Goal: Check status: Check status

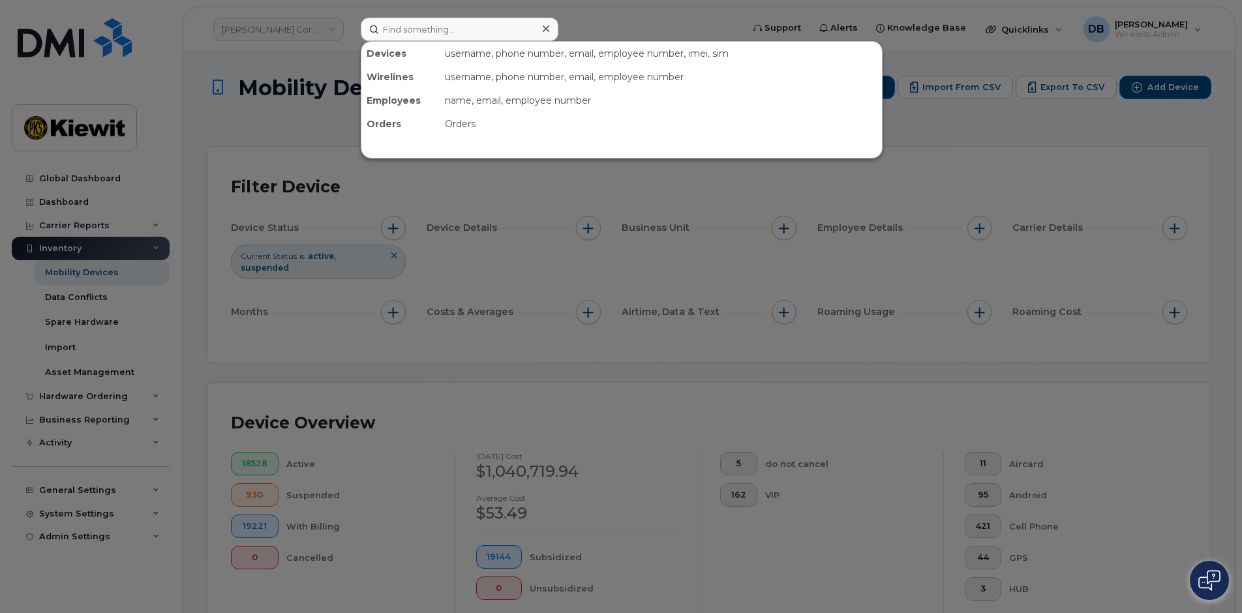
scroll to position [653, 0]
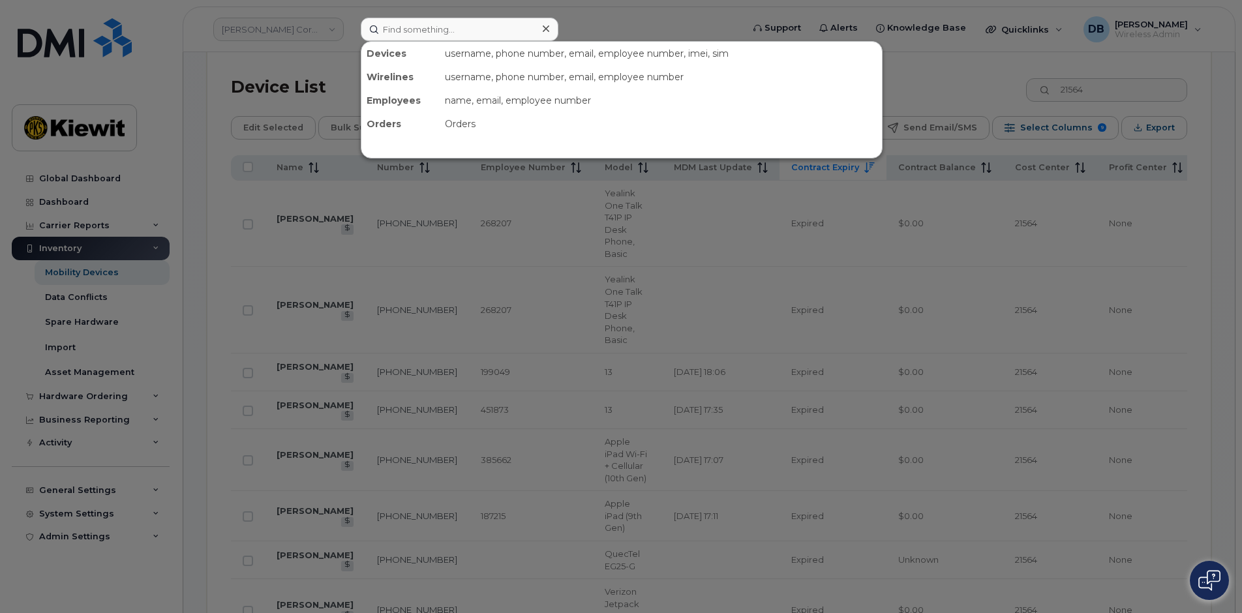
click at [450, 28] on input at bounding box center [460, 29] width 198 height 23
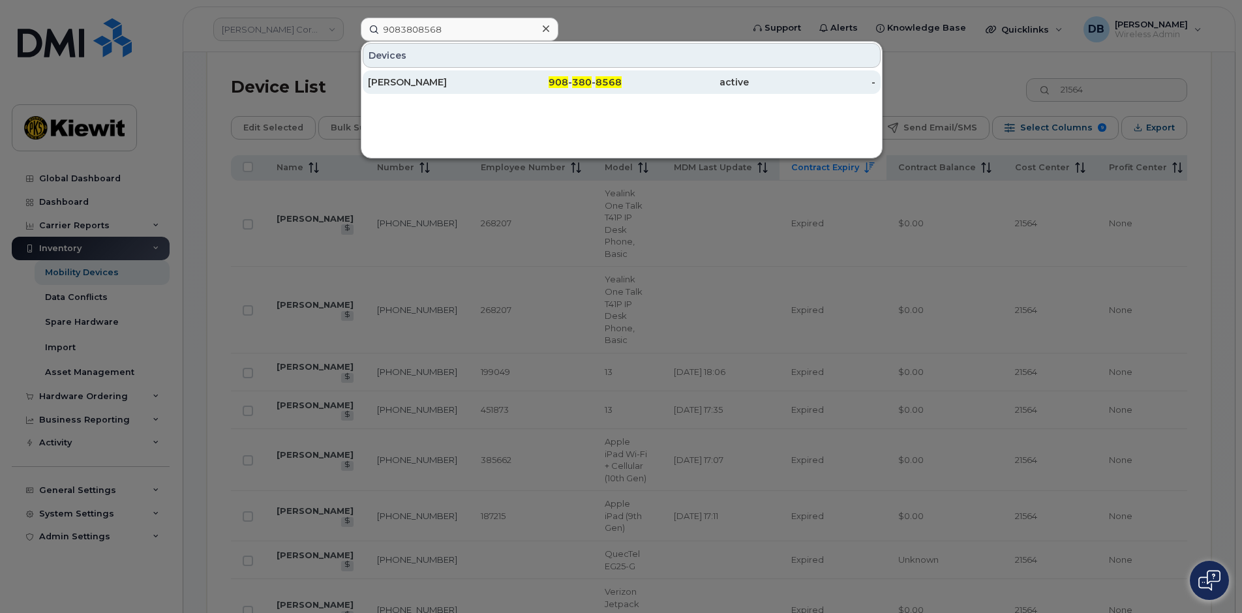
type input "9083808568"
click at [495, 75] on div "DAVID KONZ" at bounding box center [558, 81] width 127 height 23
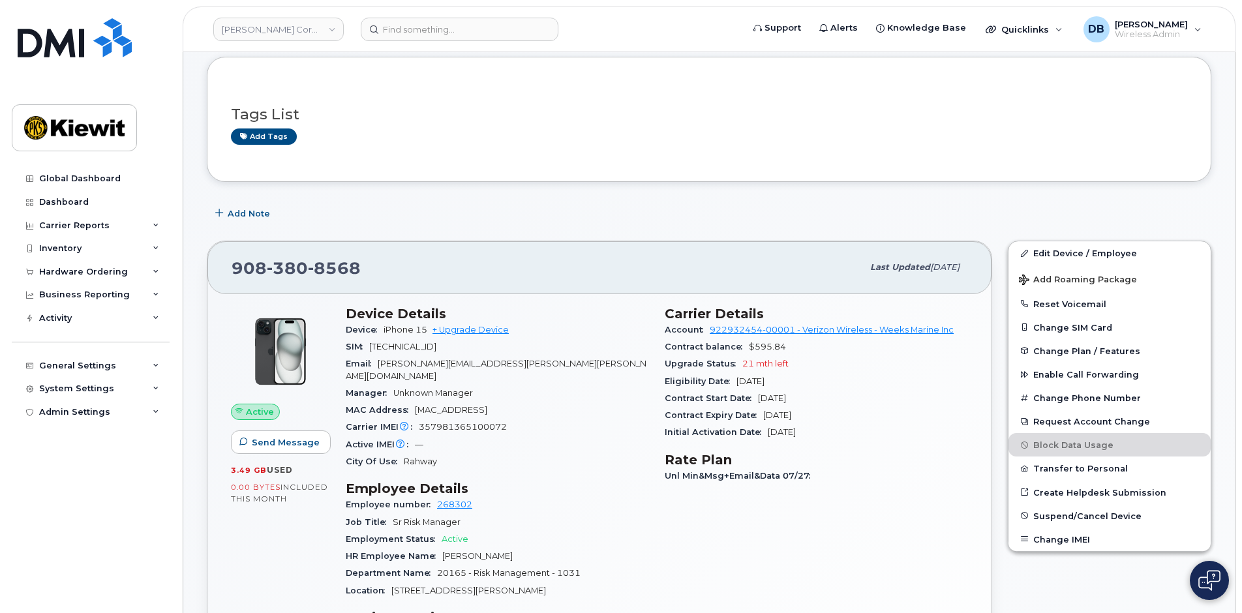
scroll to position [261, 0]
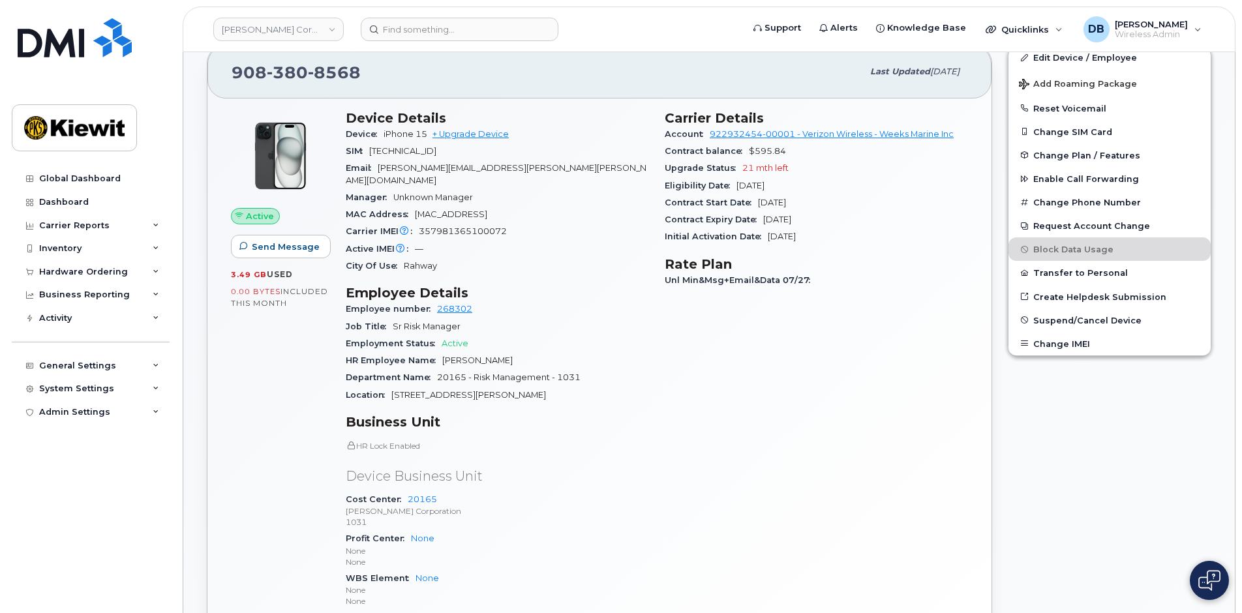
click at [548, 506] on p "[PERSON_NAME] Corporation" at bounding box center [497, 511] width 303 height 11
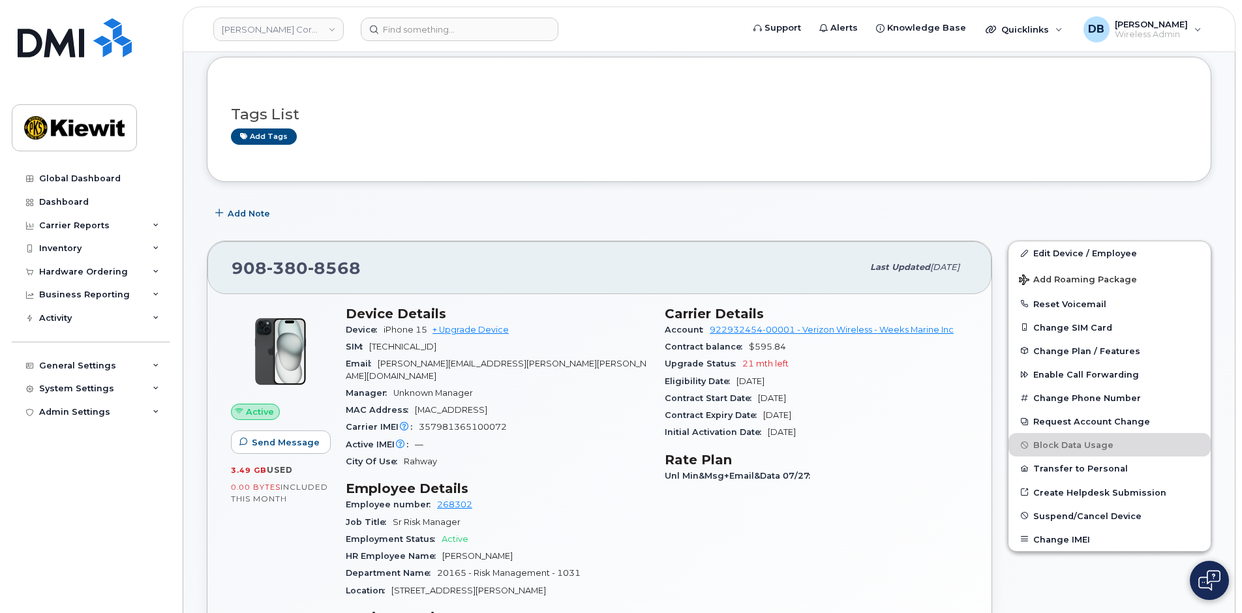
scroll to position [131, 0]
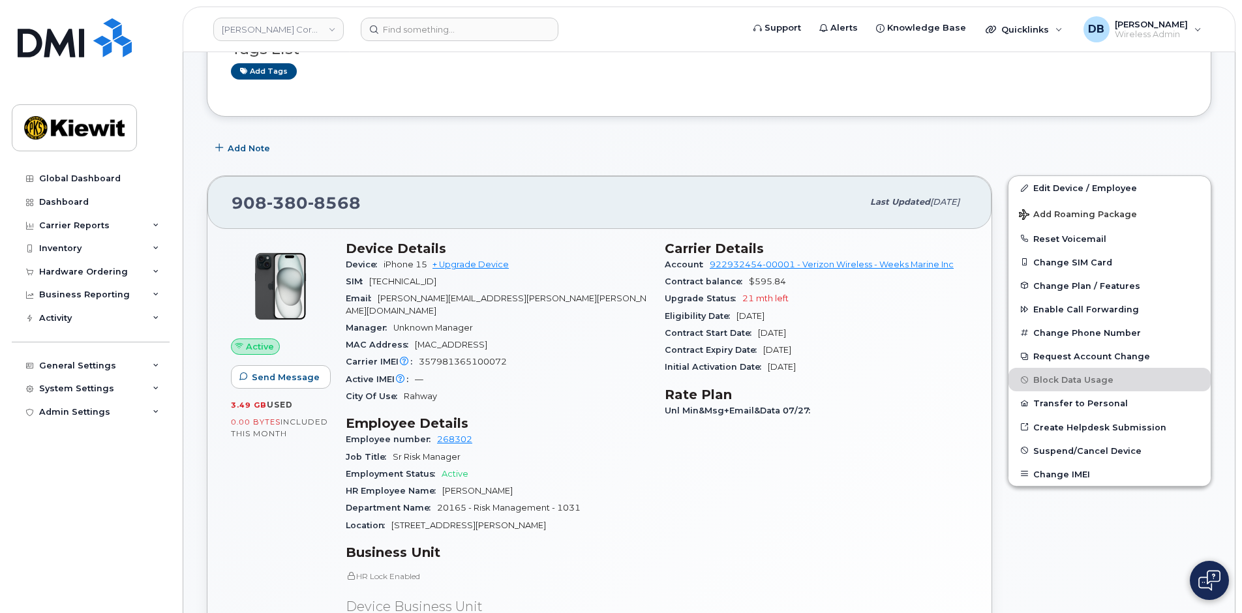
click at [668, 554] on div "Carrier Details Account 922932454-00001 - Verizon Wireless - Weeks Marine Inc C…" at bounding box center [816, 496] width 319 height 526
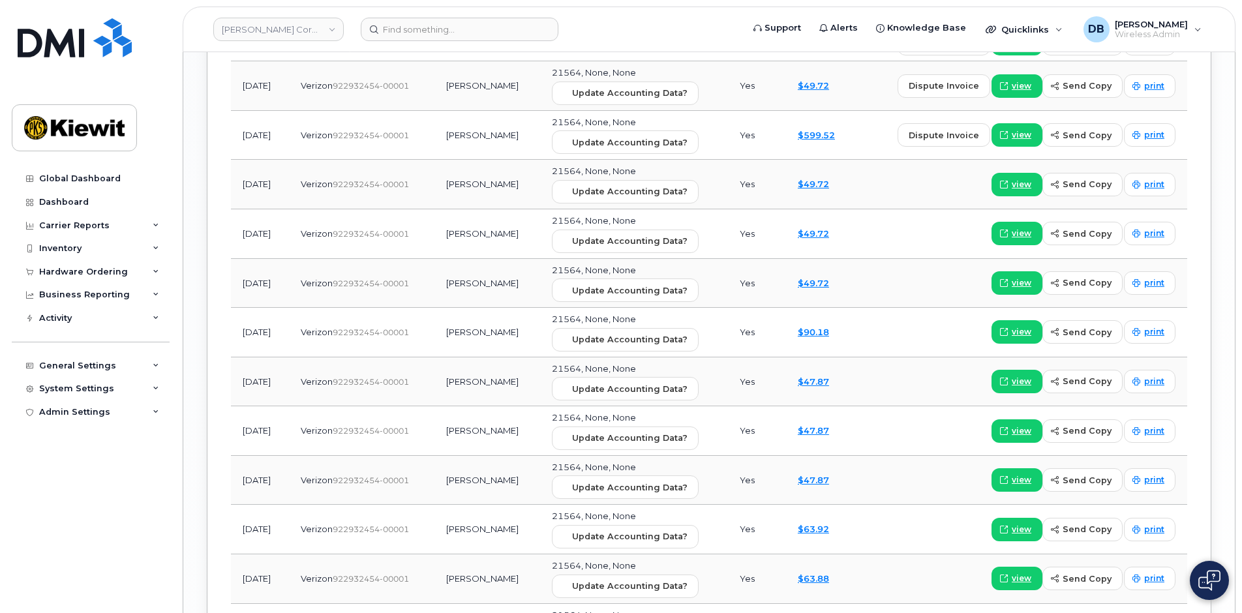
scroll to position [1496, 0]
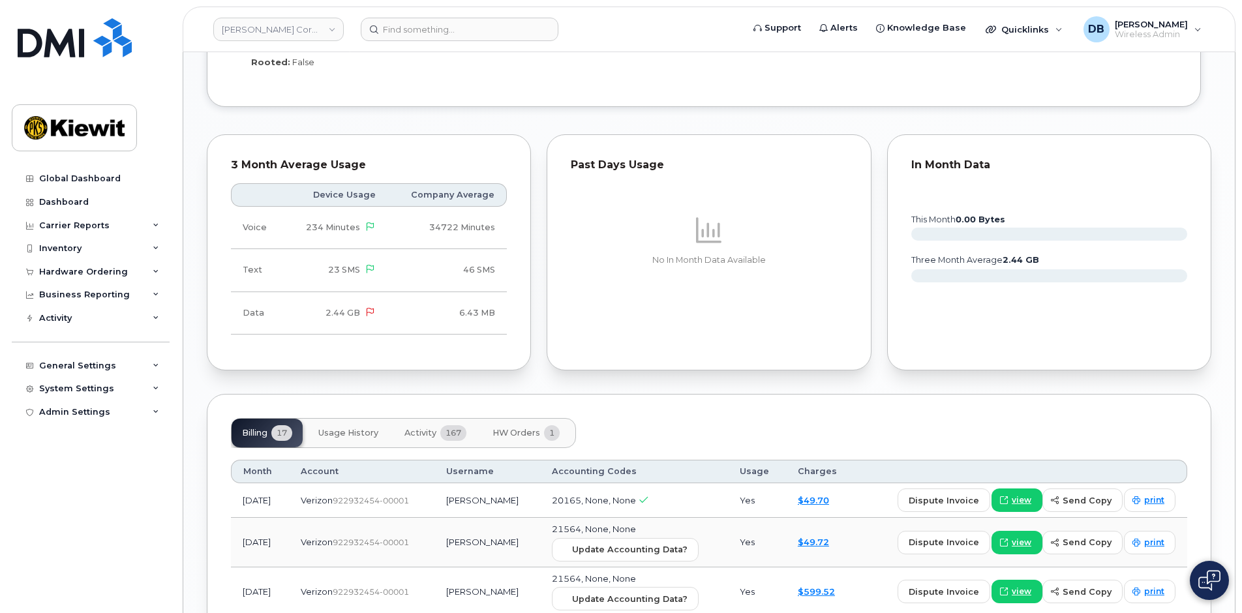
scroll to position [1300, 0]
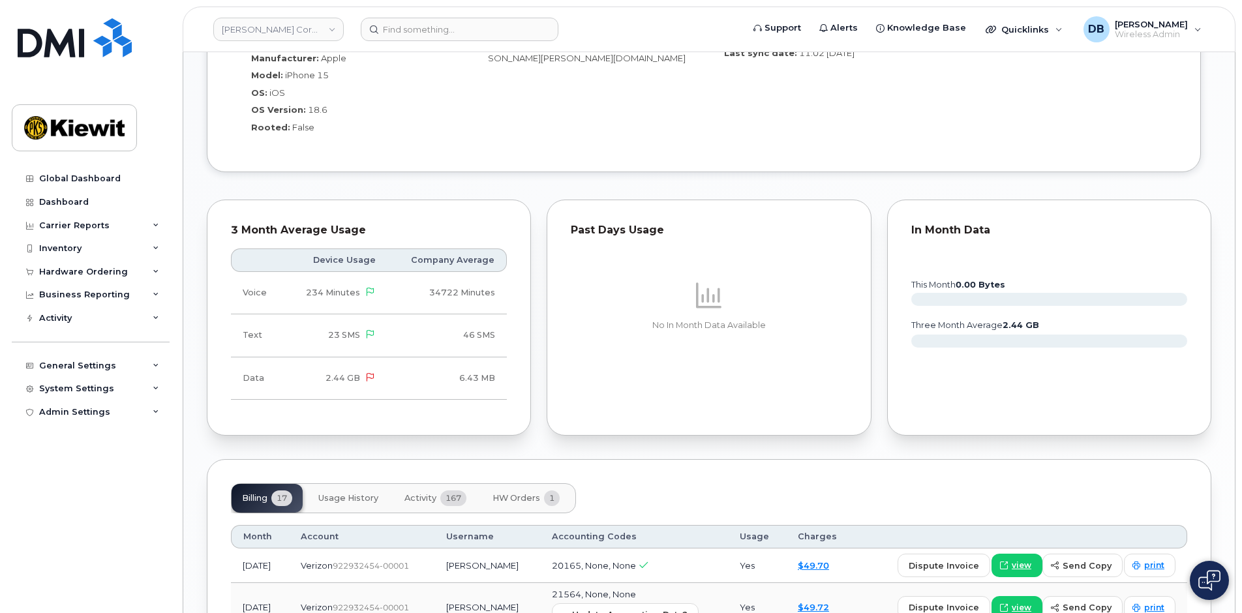
click at [425, 493] on span "Activity" at bounding box center [421, 498] width 32 height 10
click at [425, 486] on div "Billing 17 Usage History Activity 167 HW Orders 1" at bounding box center [403, 499] width 345 height 30
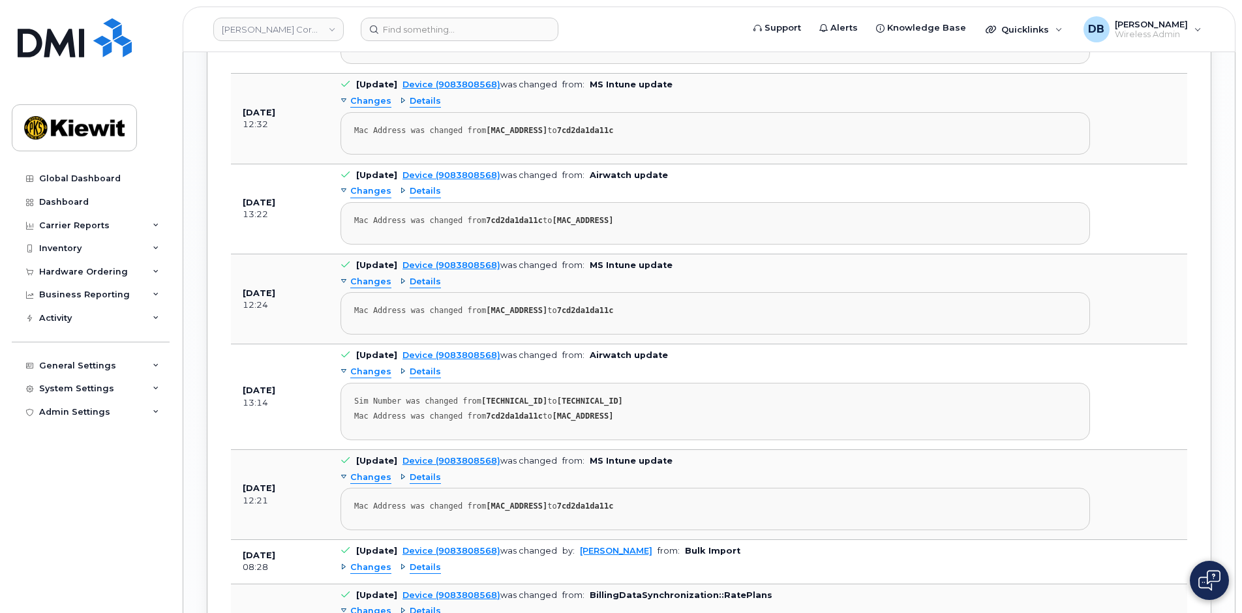
scroll to position [2670, 0]
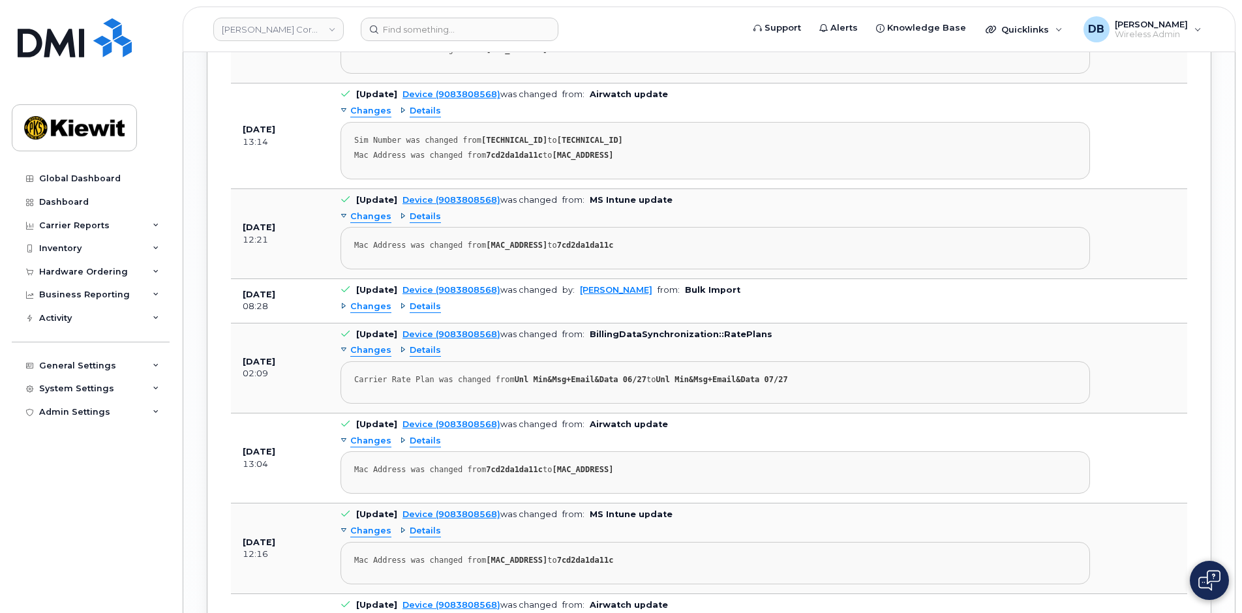
click at [424, 301] on span "Details" at bounding box center [425, 307] width 31 height 12
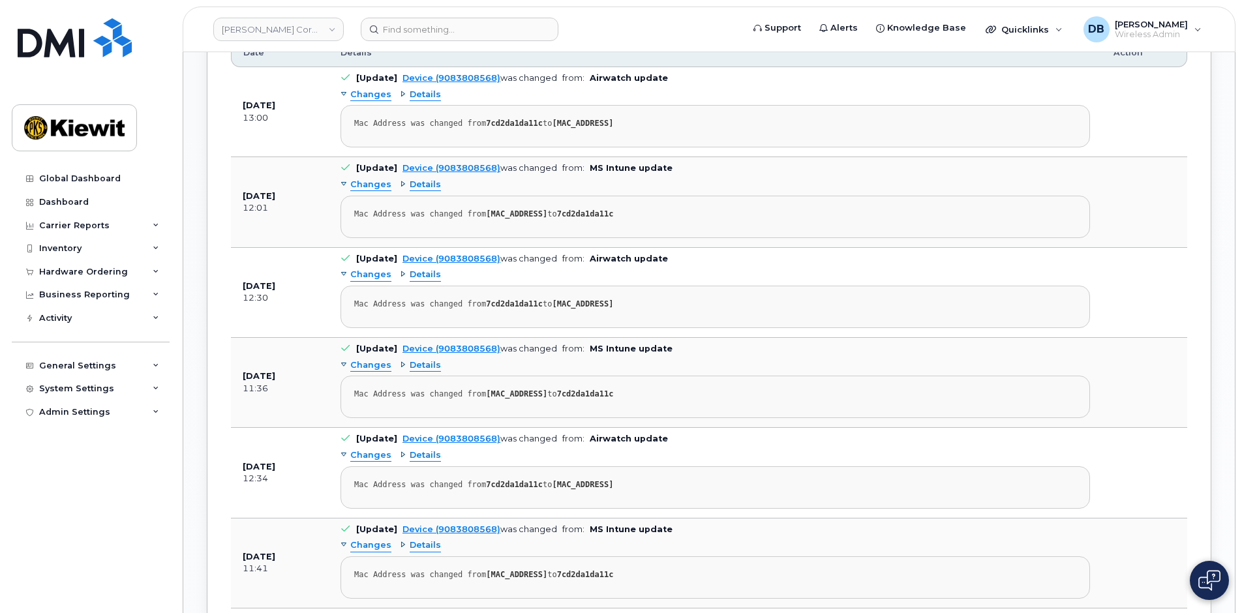
scroll to position [1588, 0]
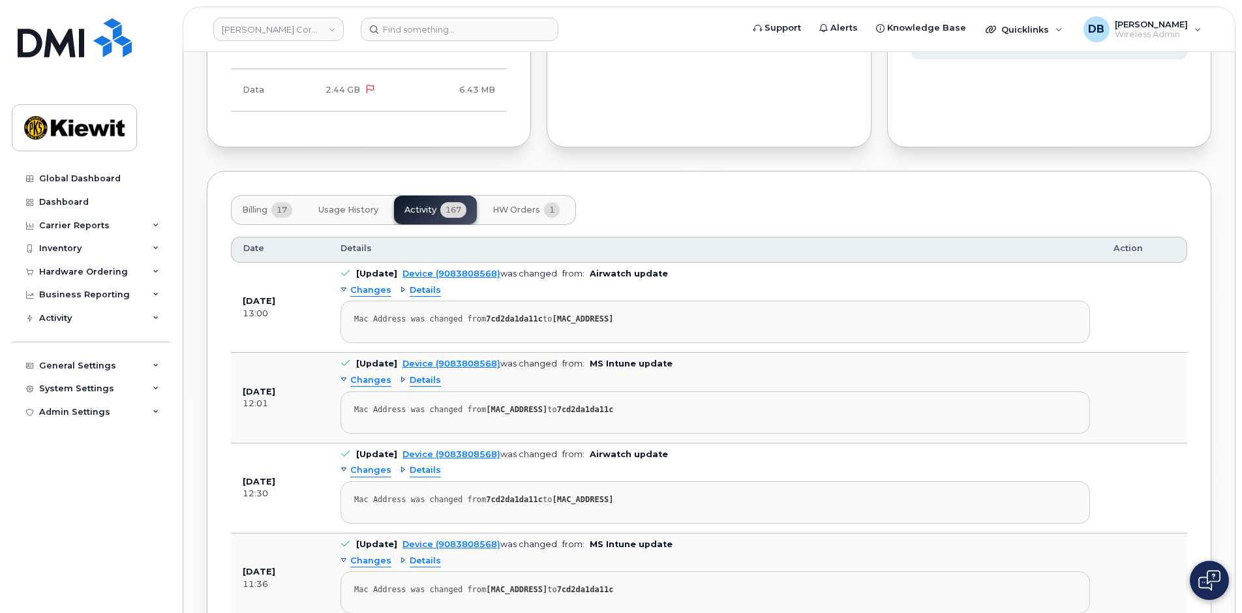
click at [515, 196] on button "HW Orders 1" at bounding box center [526, 210] width 88 height 29
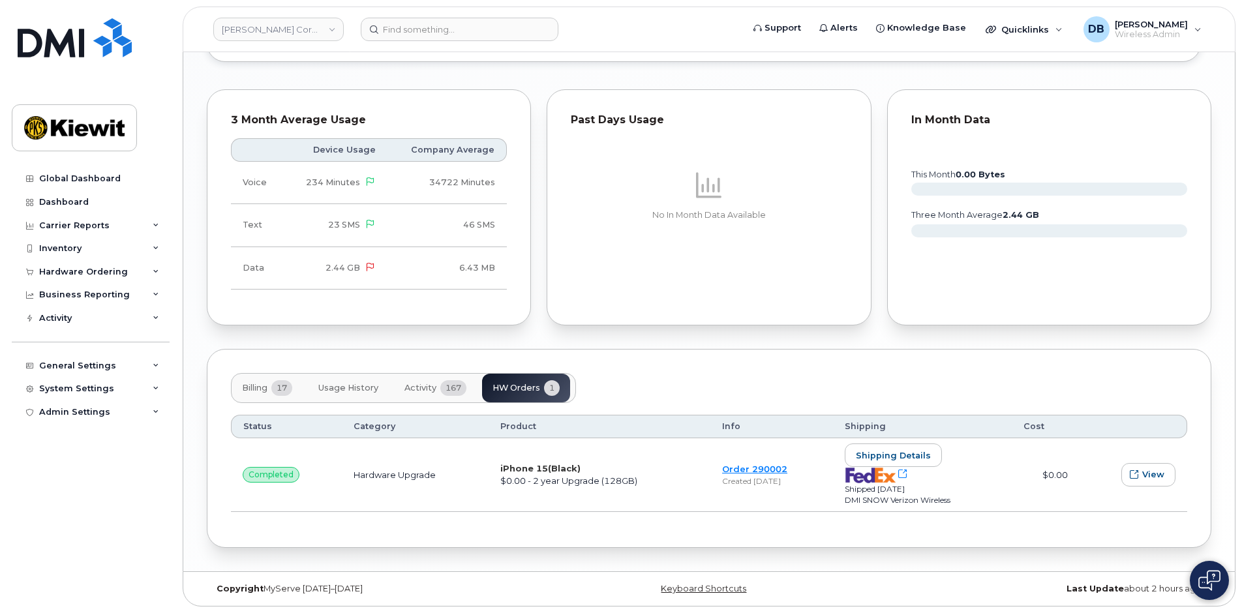
scroll to position [1398, 0]
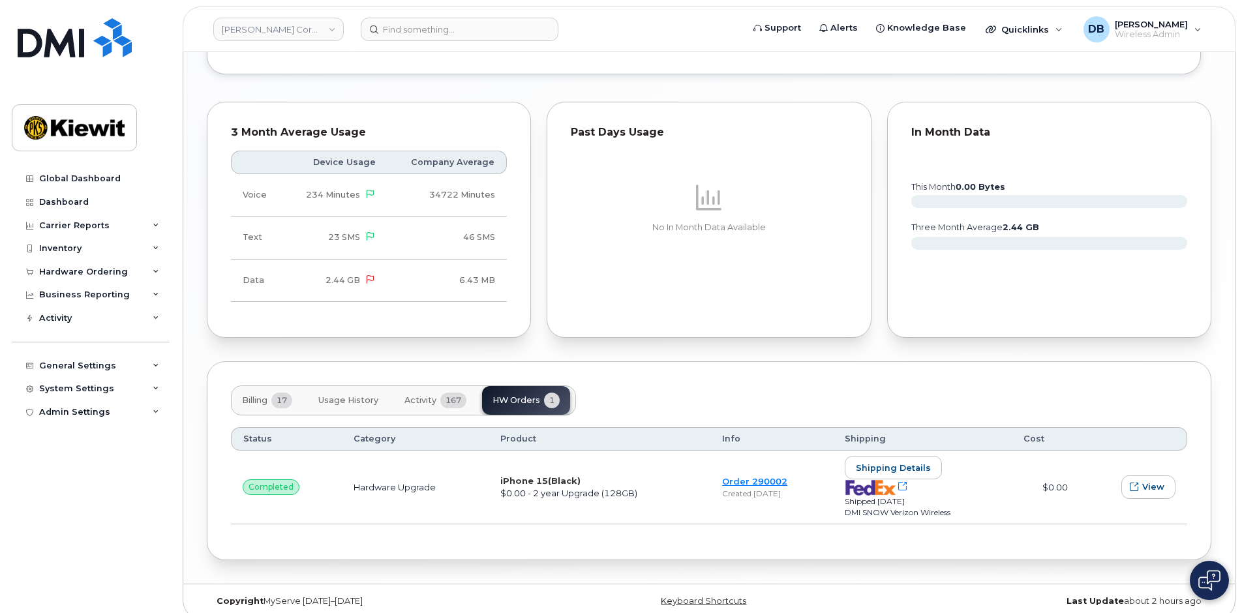
click at [422, 395] on span "Activity" at bounding box center [421, 400] width 32 height 10
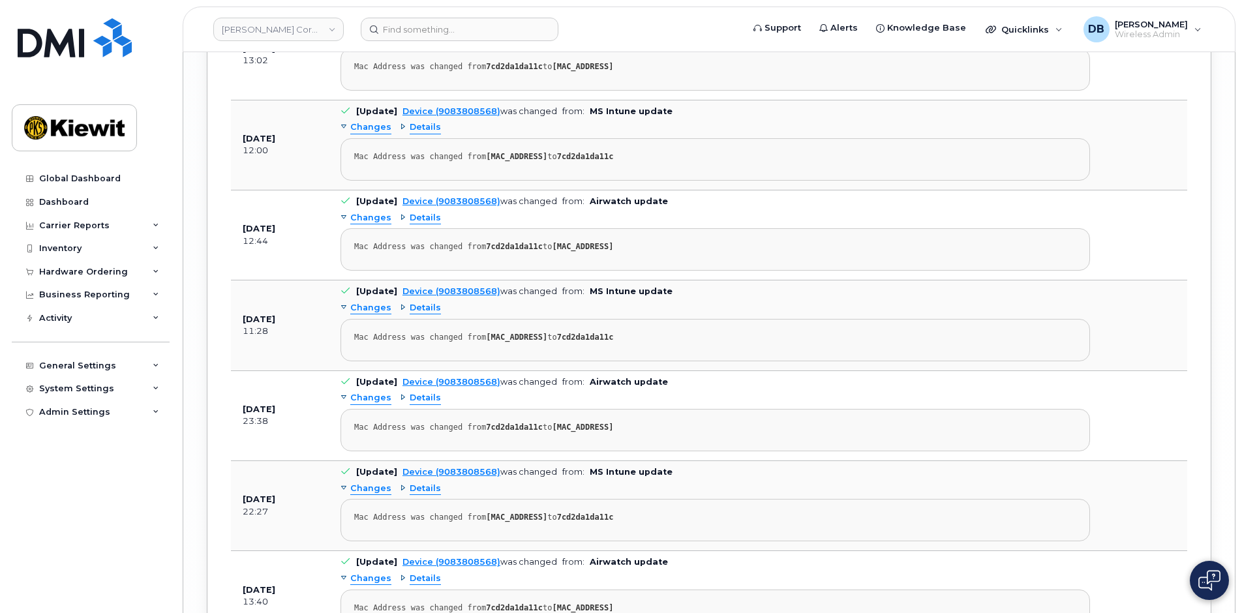
scroll to position [3677, 0]
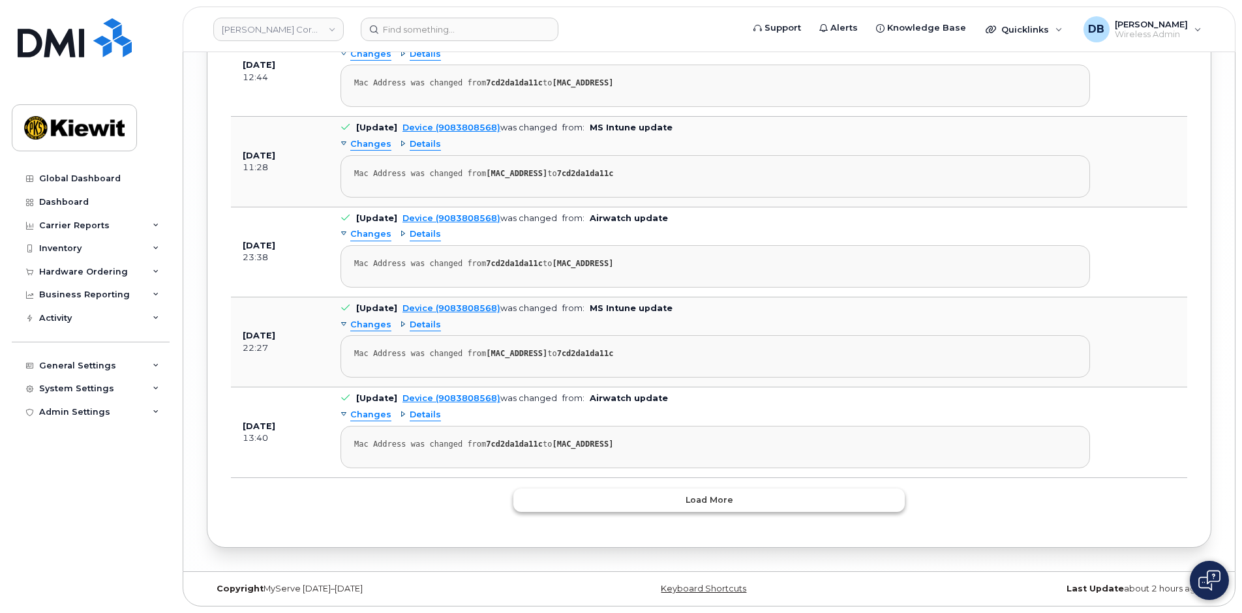
click at [704, 495] on span "Load more" at bounding box center [710, 500] width 48 height 12
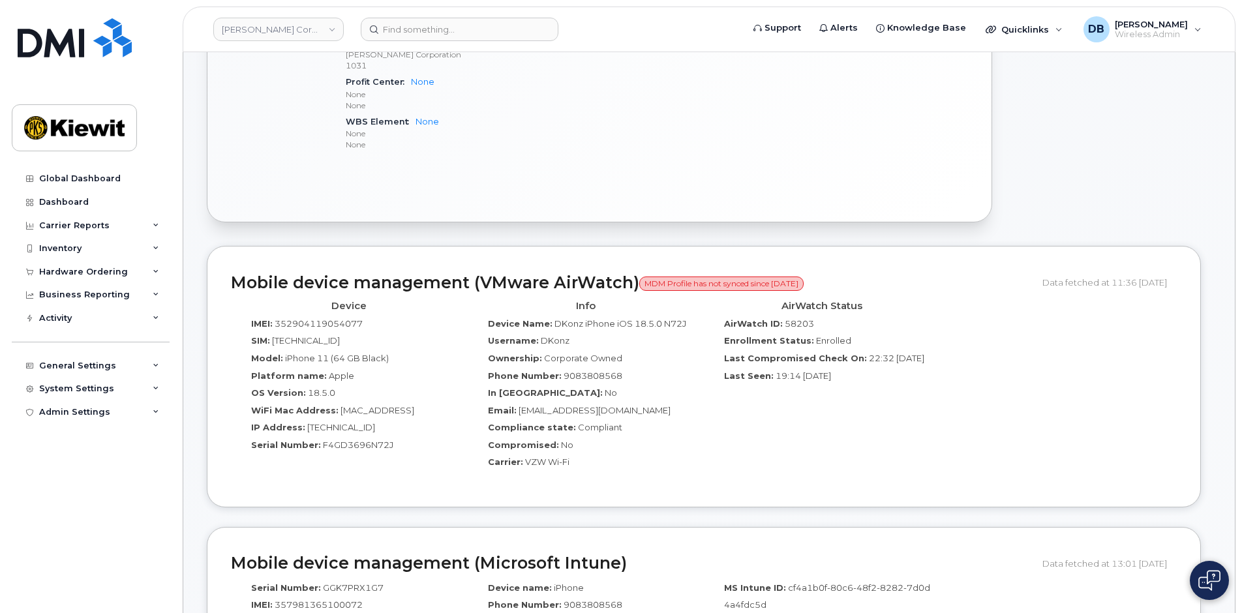
scroll to position [653, 0]
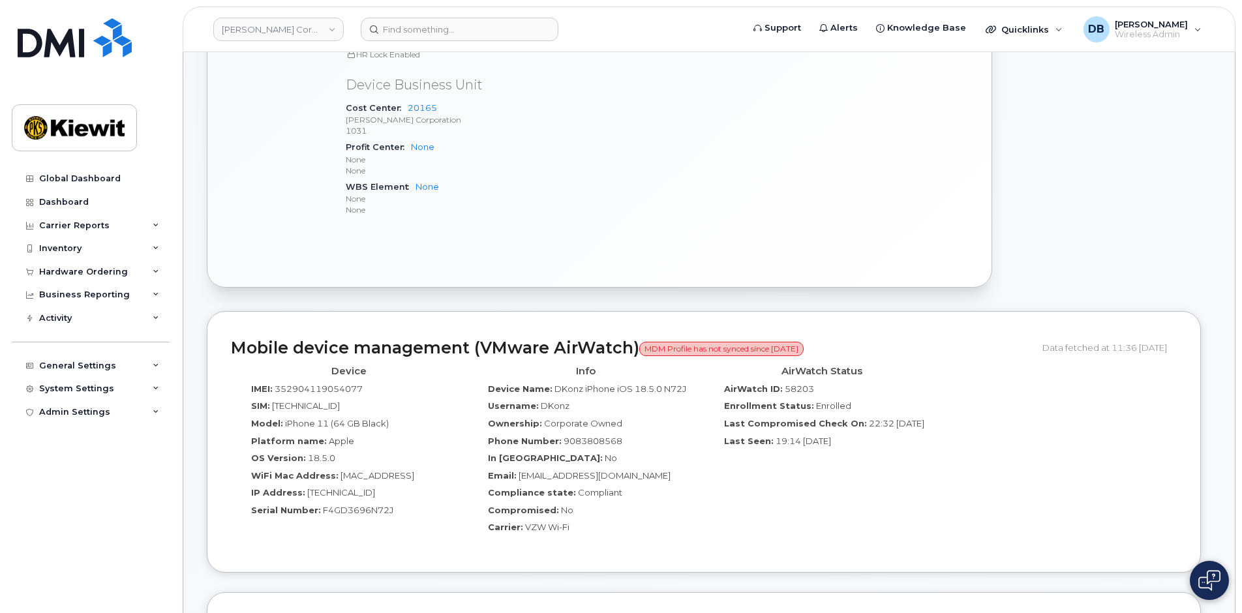
click at [588, 506] on div "Compromised: No" at bounding box center [586, 513] width 217 height 18
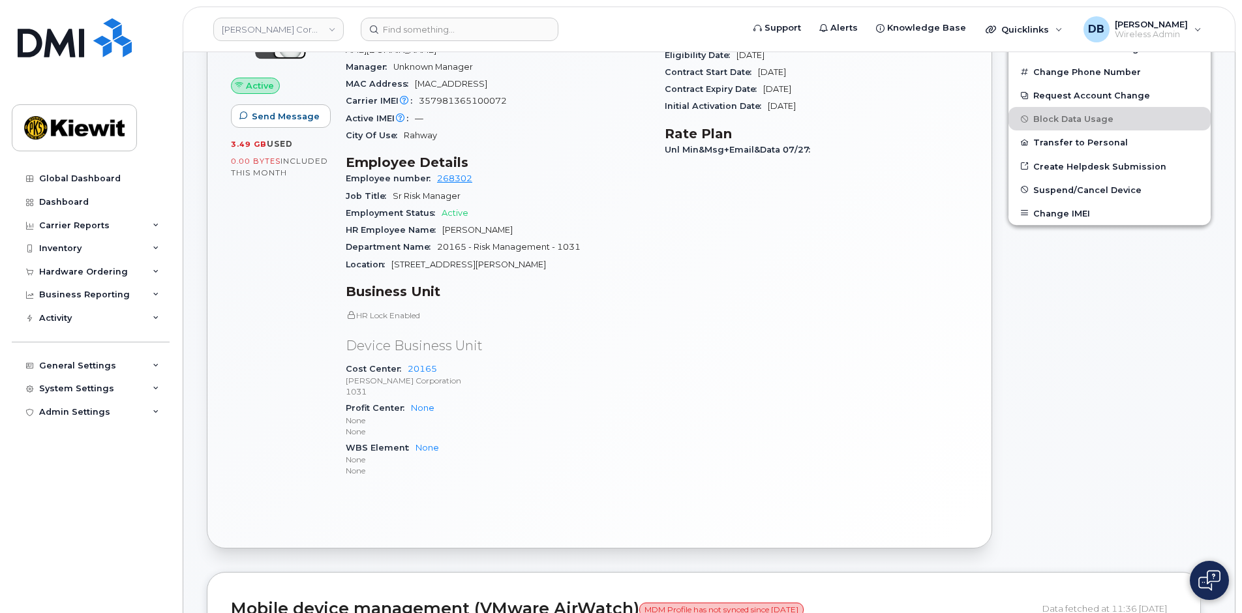
scroll to position [0, 0]
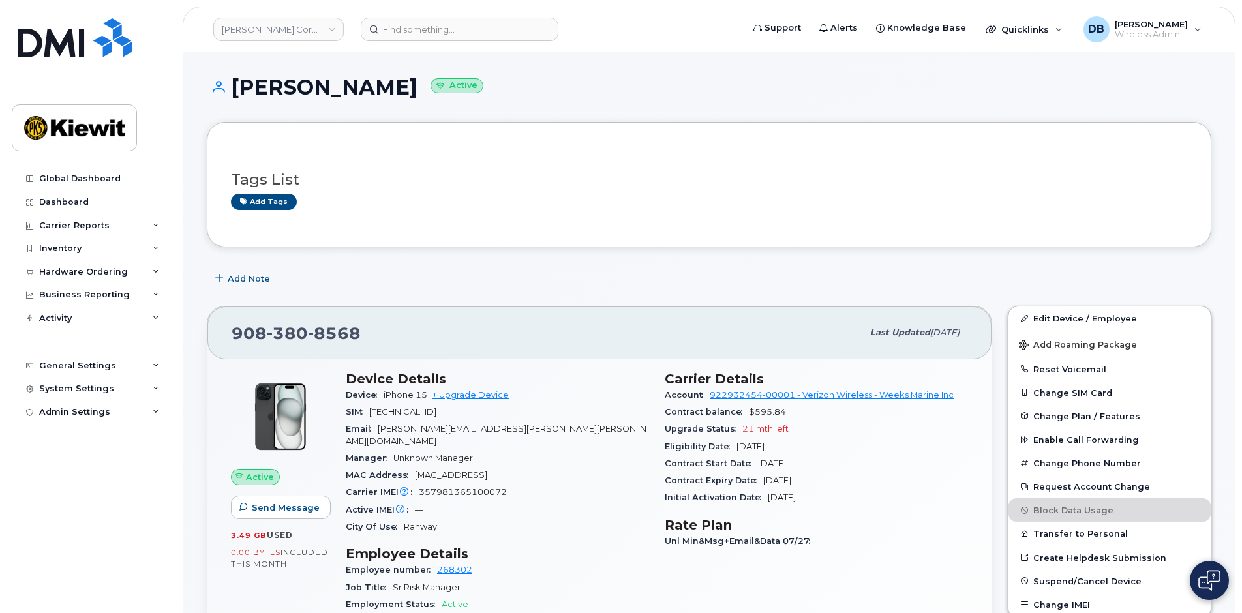
click at [516, 279] on div "Add Note" at bounding box center [709, 278] width 1005 height 23
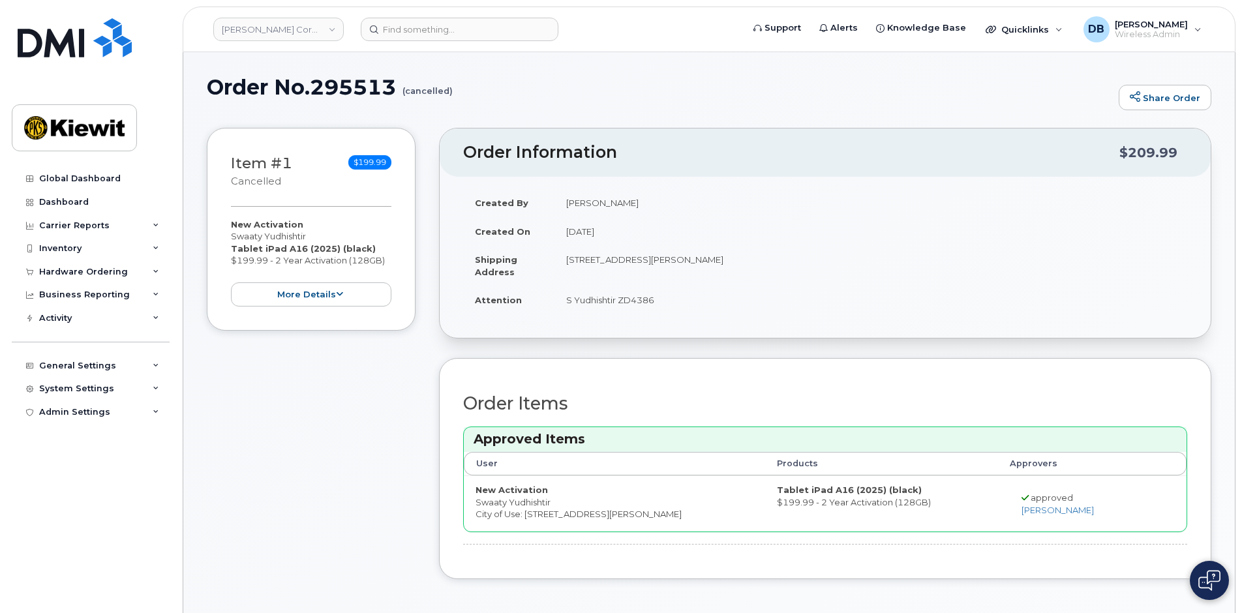
scroll to position [848, 0]
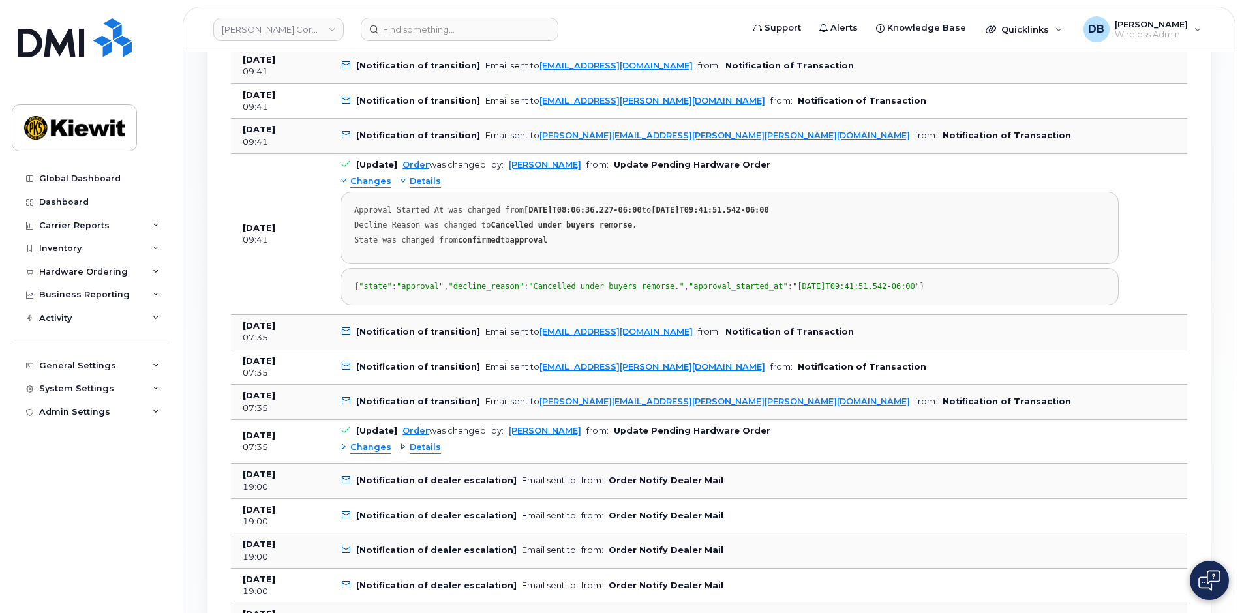
click at [1131, 221] on td at bounding box center [1159, 234] width 57 height 161
click at [77, 250] on div "Inventory" at bounding box center [60, 248] width 42 height 10
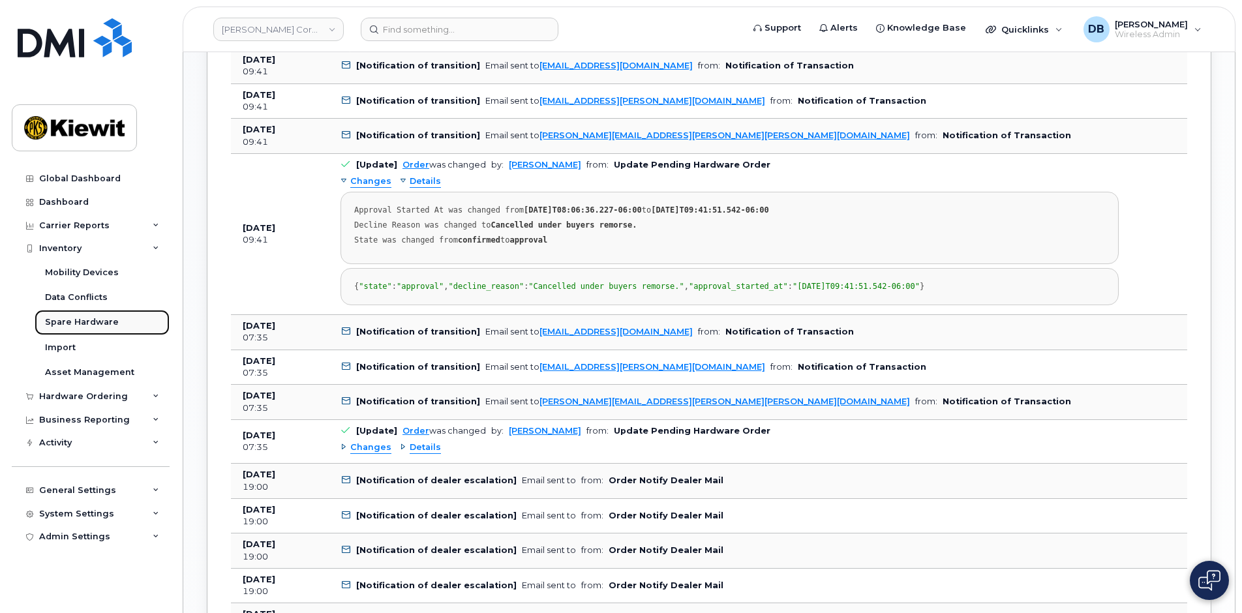
click at [83, 321] on div "Spare Hardware" at bounding box center [82, 322] width 74 height 12
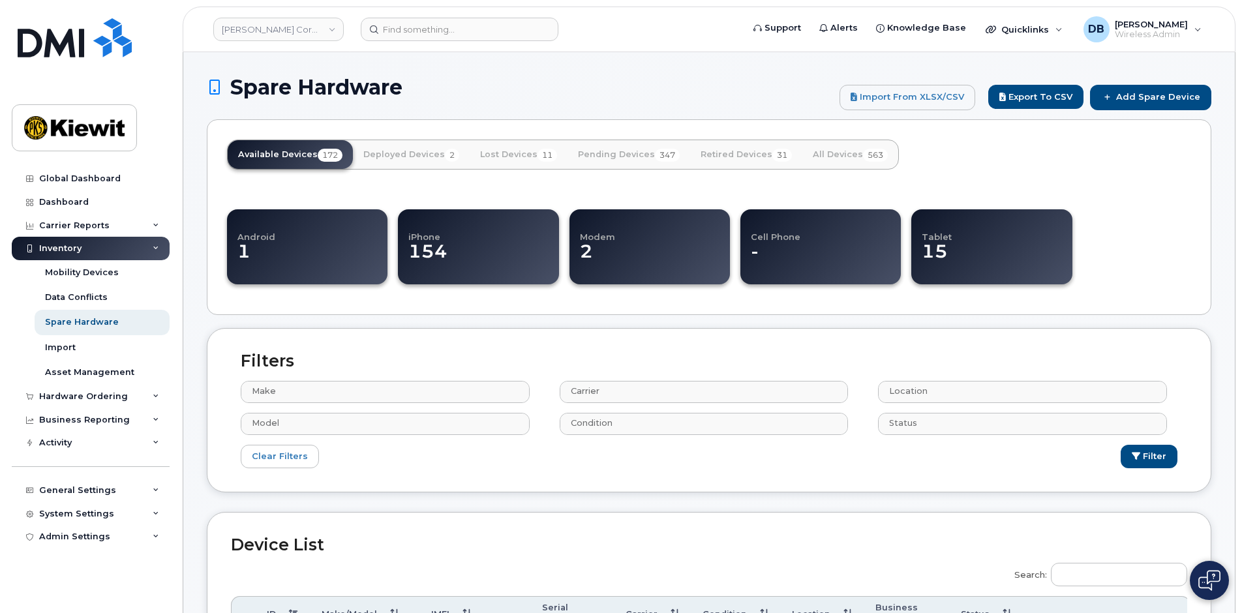
select select
click at [634, 157] on link "Pending Devices 347" at bounding box center [629, 154] width 123 height 29
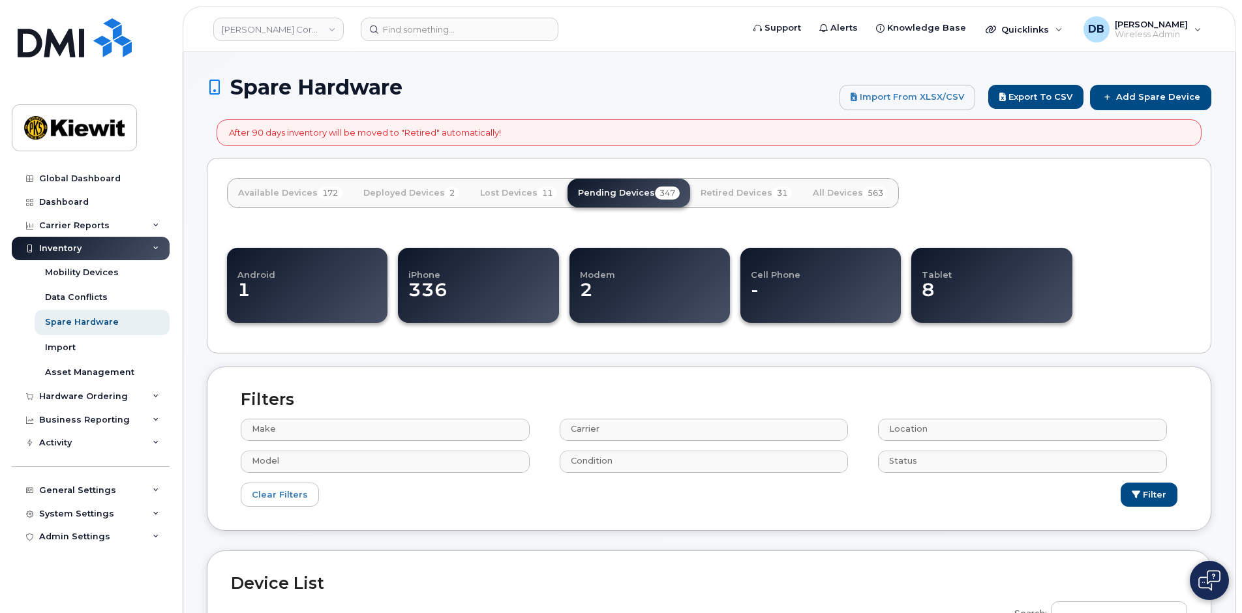
select select
drag, startPoint x: 1185, startPoint y: 25, endPoint x: 1186, endPoint y: 1, distance: 24.2
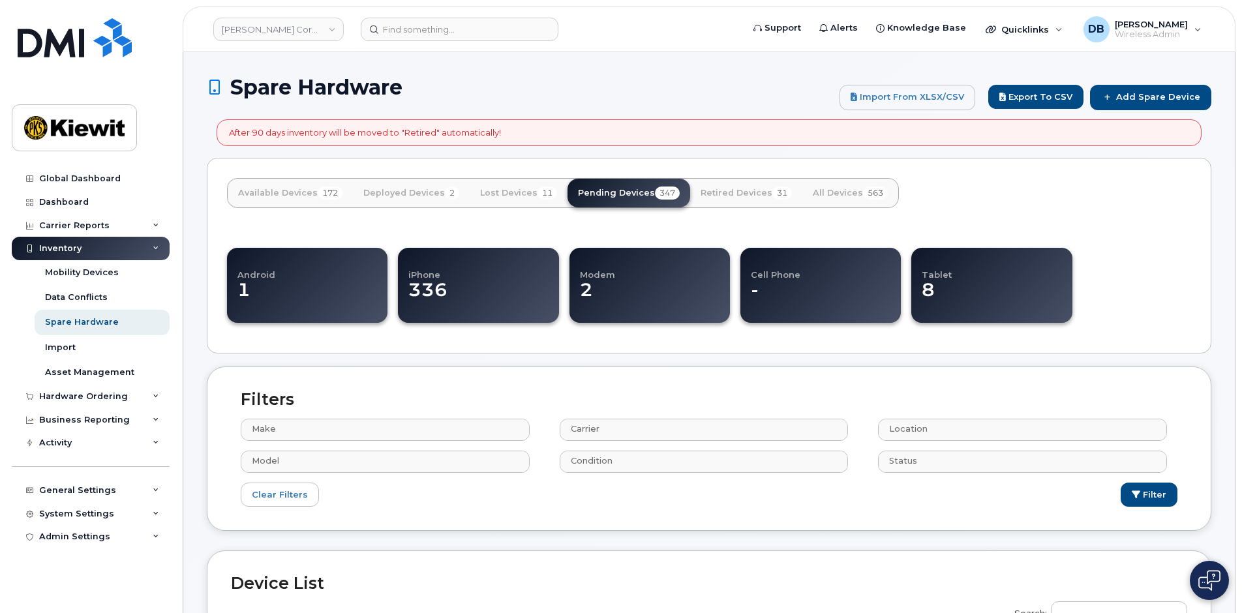
click at [1186, 7] on div "Kiewit Corporation Support Alerts Knowledge Base Quicklinks Suspend / Cancel De…" at bounding box center [709, 30] width 1053 height 46
click at [287, 195] on link "Available Devices 172" at bounding box center [290, 193] width 125 height 29
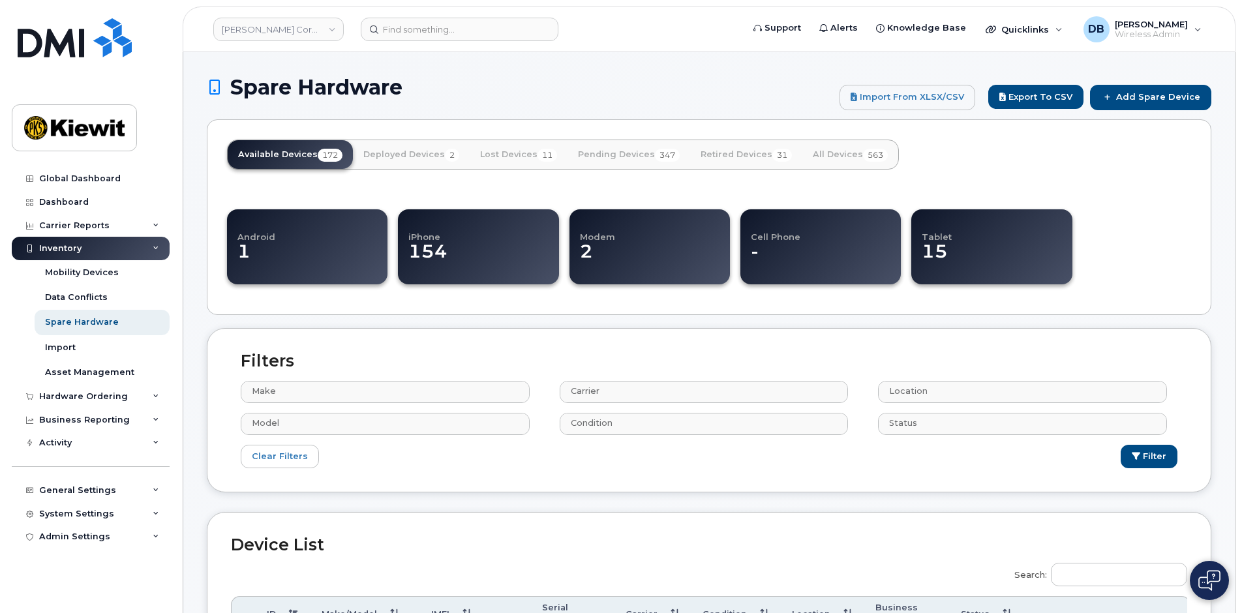
select select
click at [1109, 218] on div "Android 1 iPhone 154 Modem 2 Cell Phone - Tablet 15" at bounding box center [709, 244] width 964 height 102
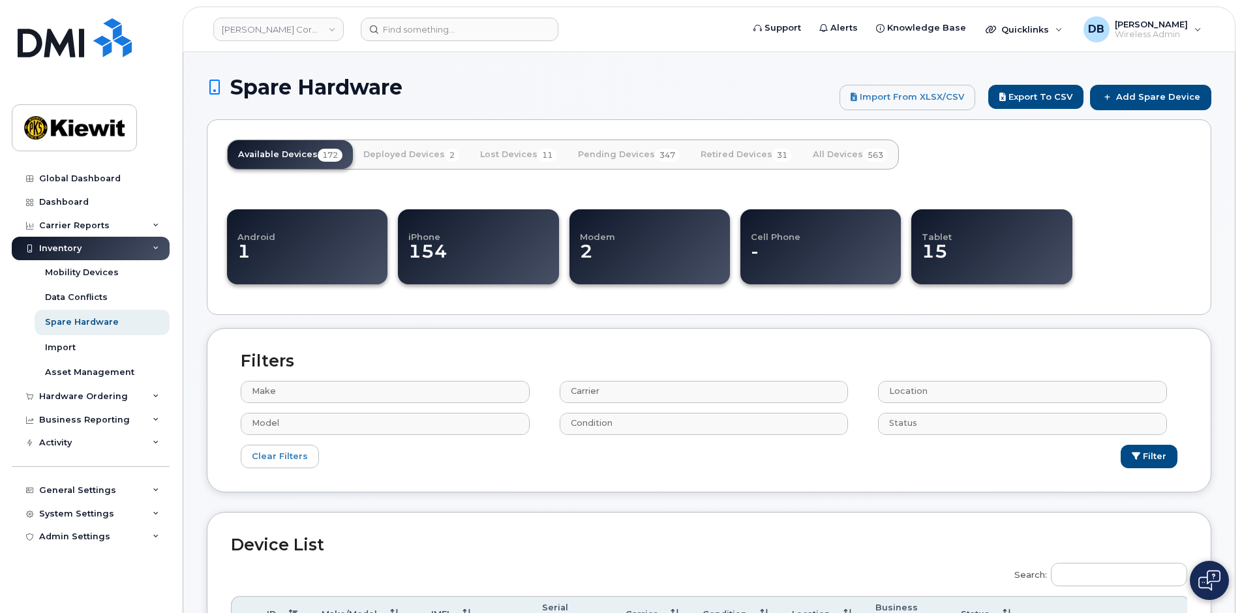
click at [607, 296] on div "Available Devices 172 Deployed Devices 2 Lost Devices 11 Pending Devices 347 Re…" at bounding box center [709, 217] width 1005 height 196
click at [363, 186] on div "Available Devices 172 Deployed Devices 2 Lost Devices 11 Pending Devices 347 Re…" at bounding box center [709, 217] width 1005 height 196
click at [830, 154] on link "All Devices 563" at bounding box center [851, 154] width 96 height 29
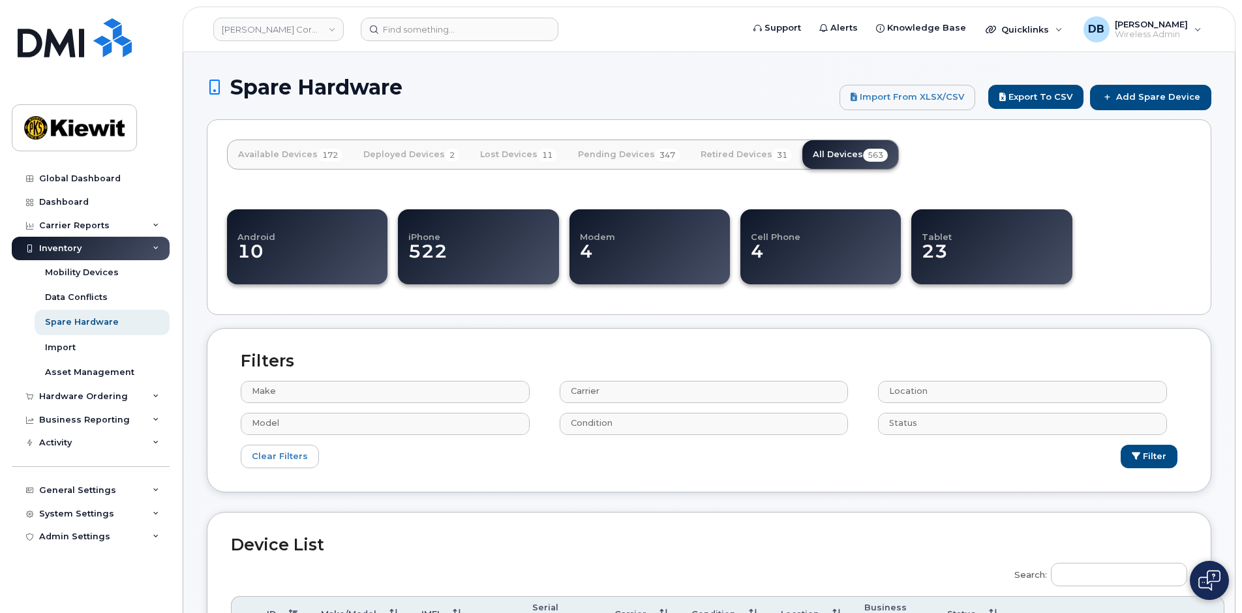
select select
click at [292, 153] on link "Available Devices 172" at bounding box center [290, 154] width 125 height 29
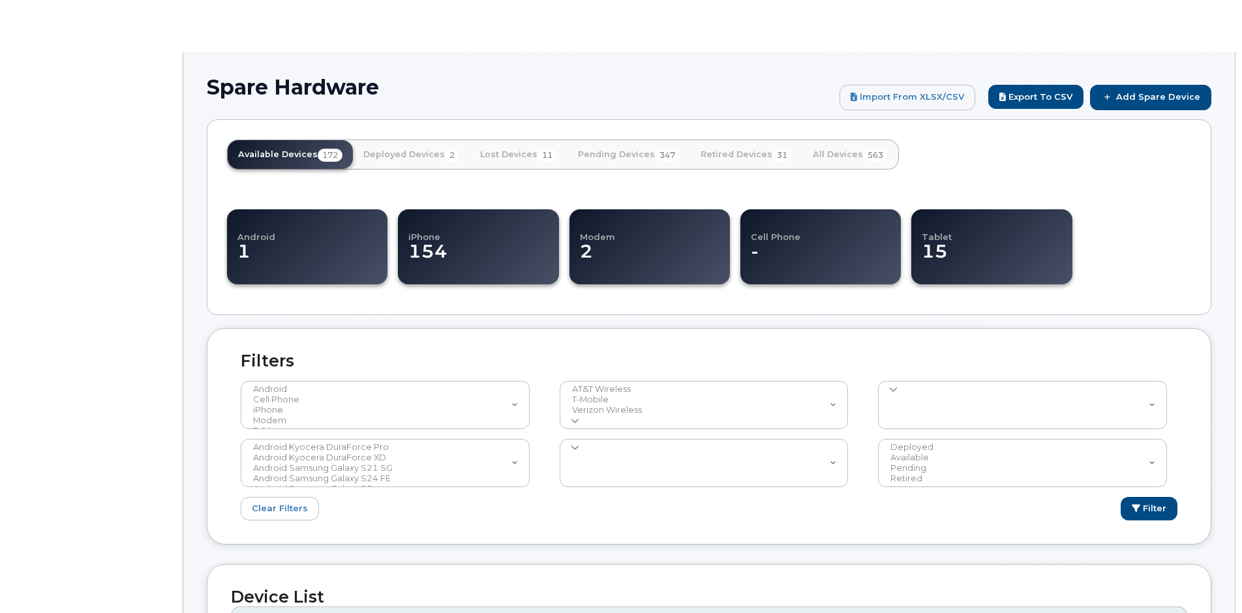
select select
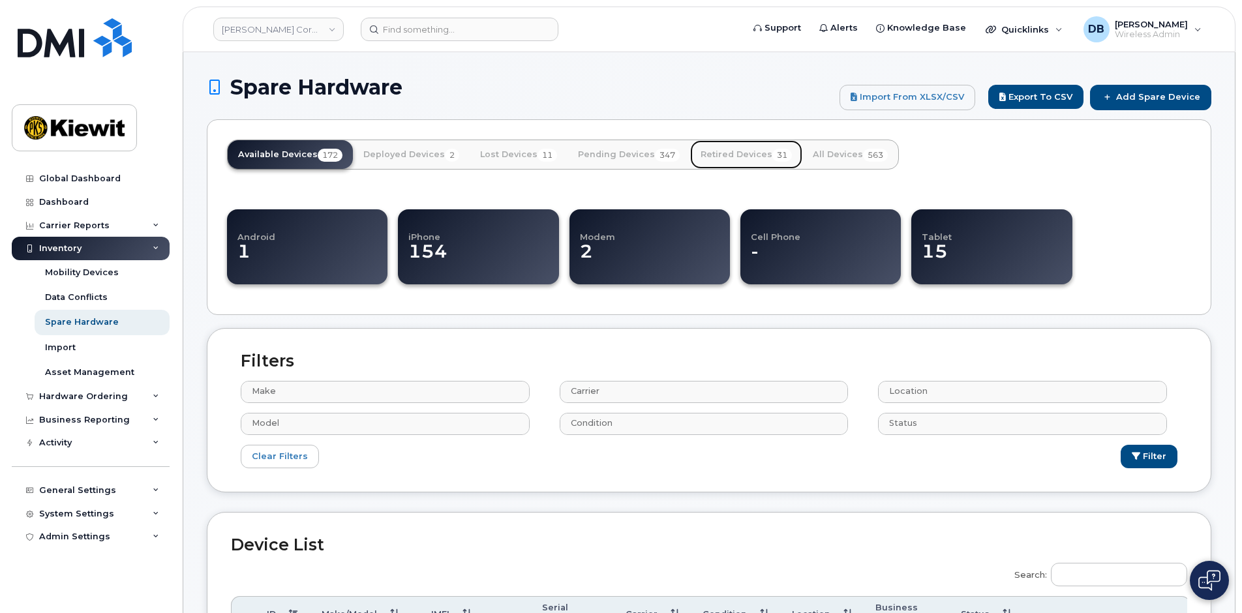
click at [741, 154] on link "Retired Devices 31" at bounding box center [746, 154] width 112 height 29
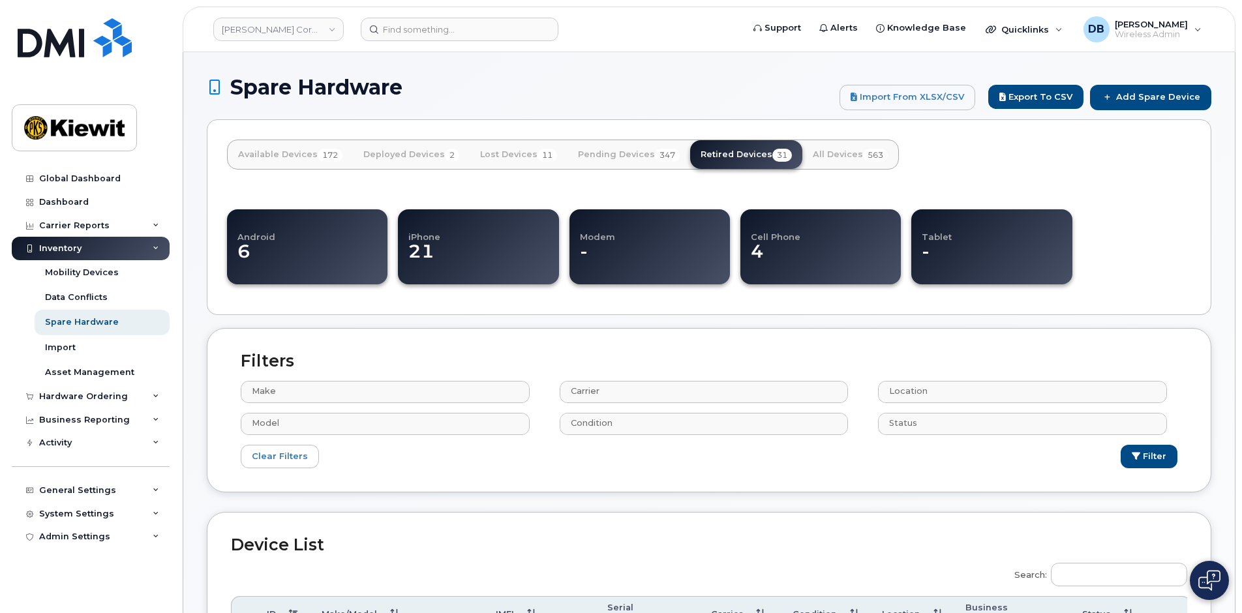
select select
click at [282, 155] on link "Available Devices 172" at bounding box center [290, 154] width 125 height 29
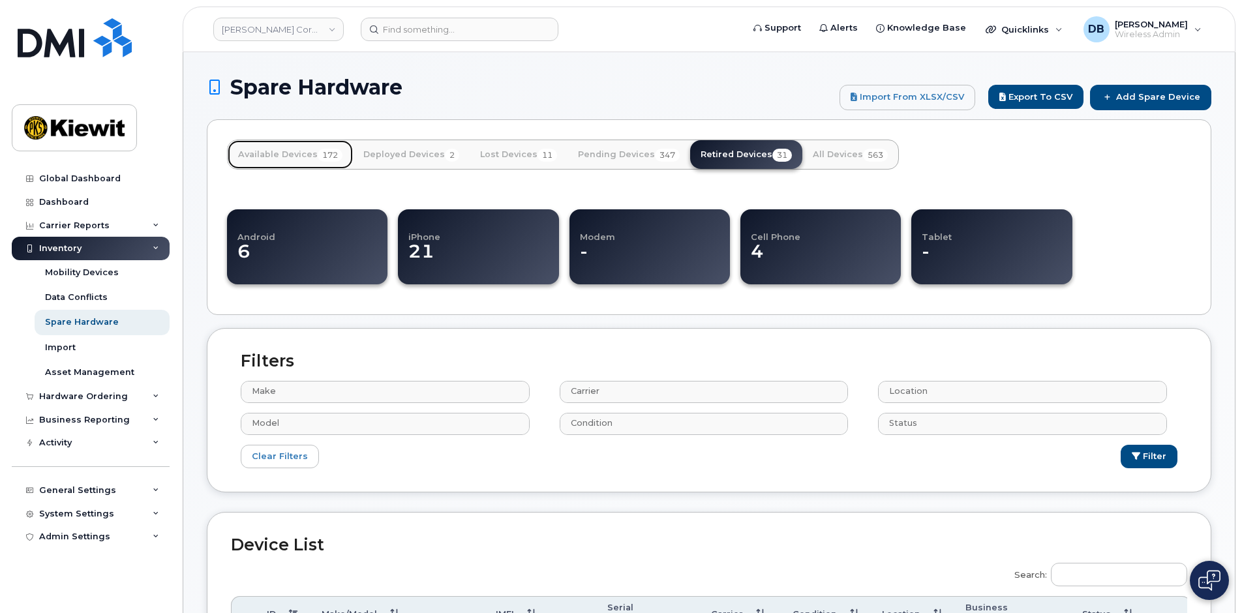
click at [282, 155] on link "Available Devices 172" at bounding box center [290, 154] width 125 height 29
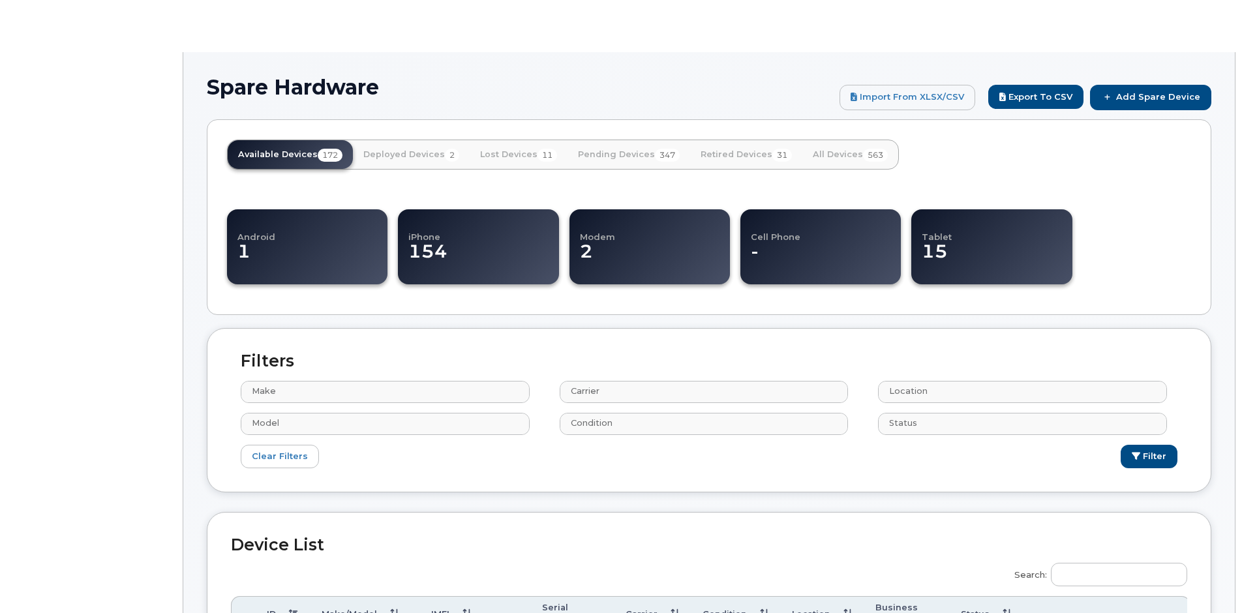
select select
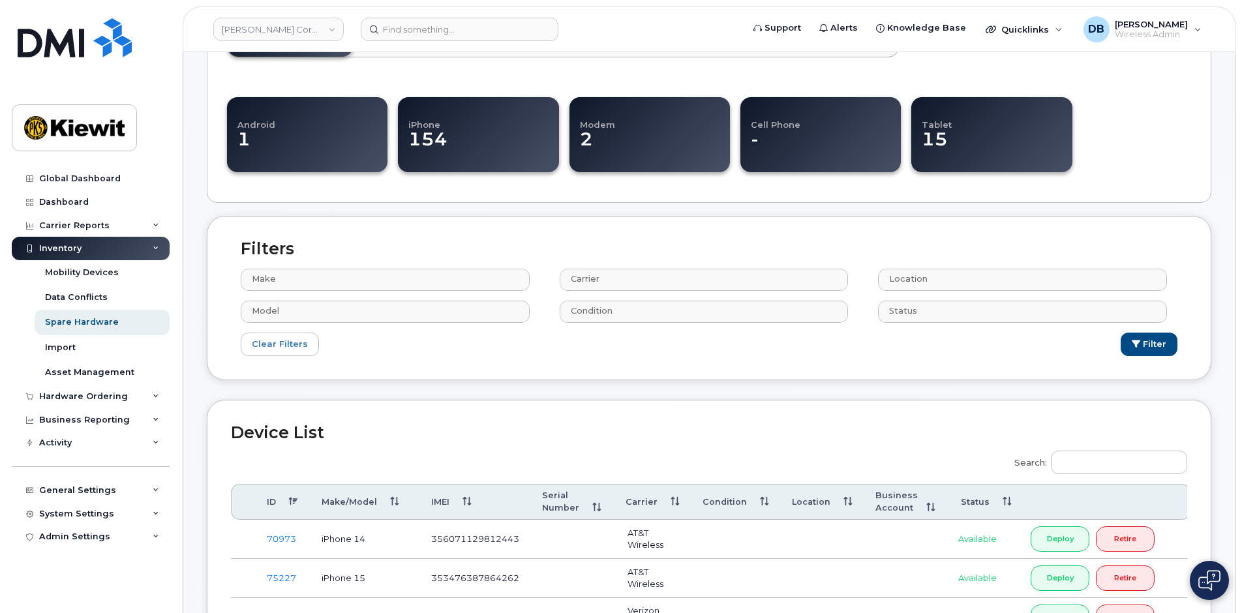
scroll to position [41, 0]
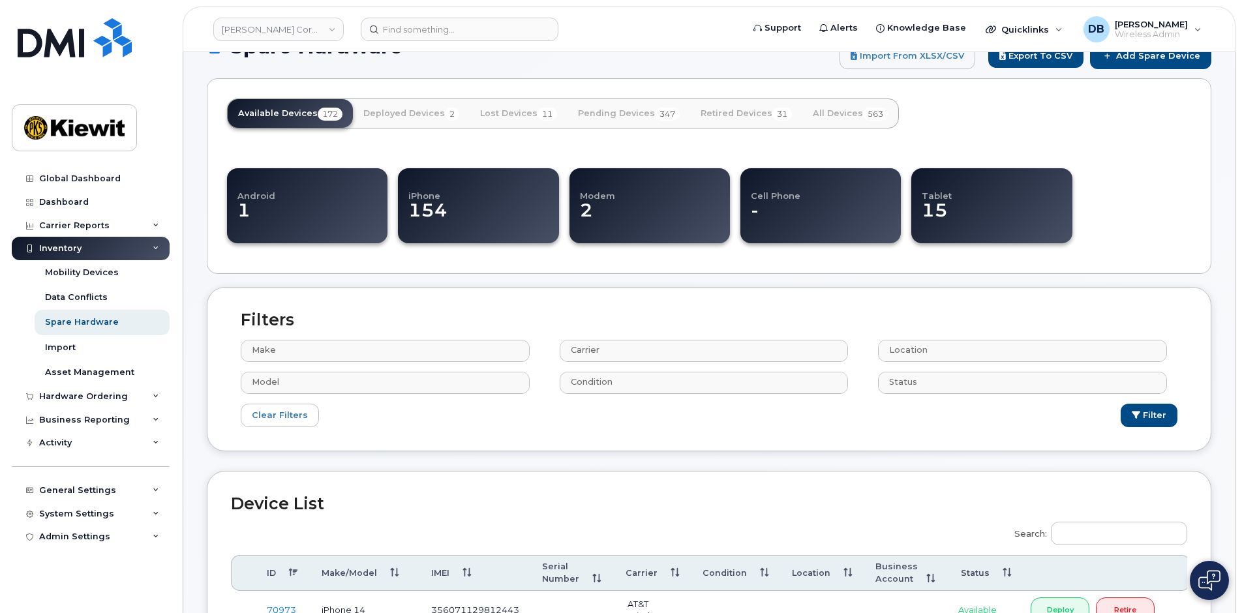
click at [1158, 217] on div "Android 1 iPhone 154 Modem 2 Cell Phone - Tablet 15" at bounding box center [709, 203] width 964 height 102
click at [978, 133] on div "Available Devices 172 Deployed Devices 2 Lost Devices 11 Pending Devices 347 Re…" at bounding box center [709, 176] width 1005 height 196
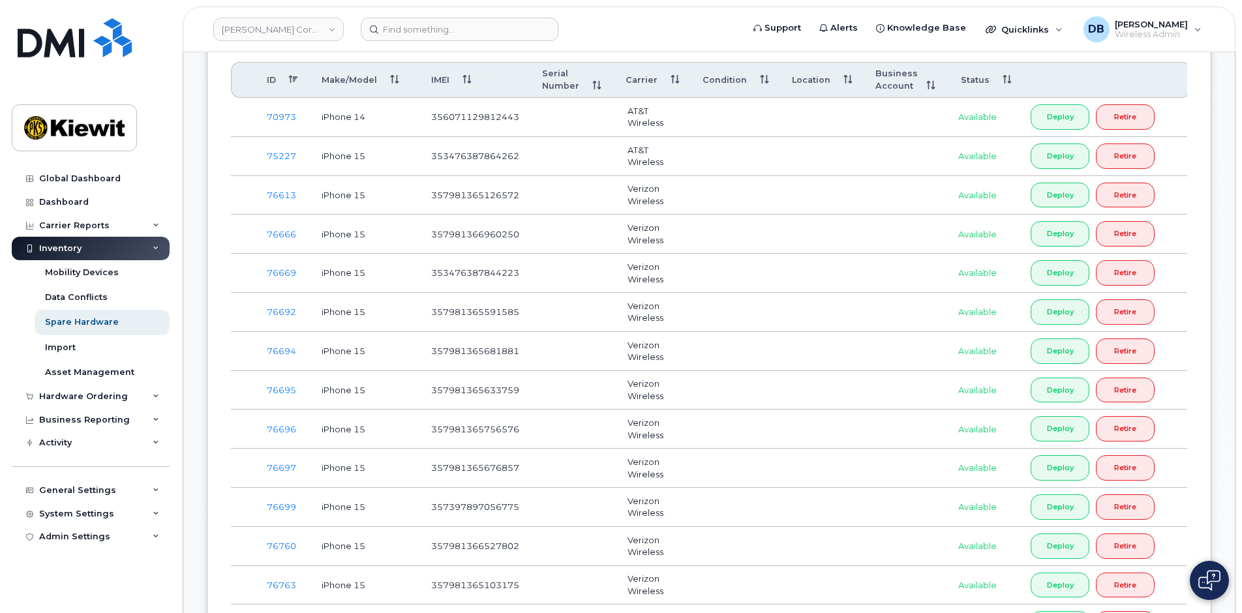
scroll to position [0, 0]
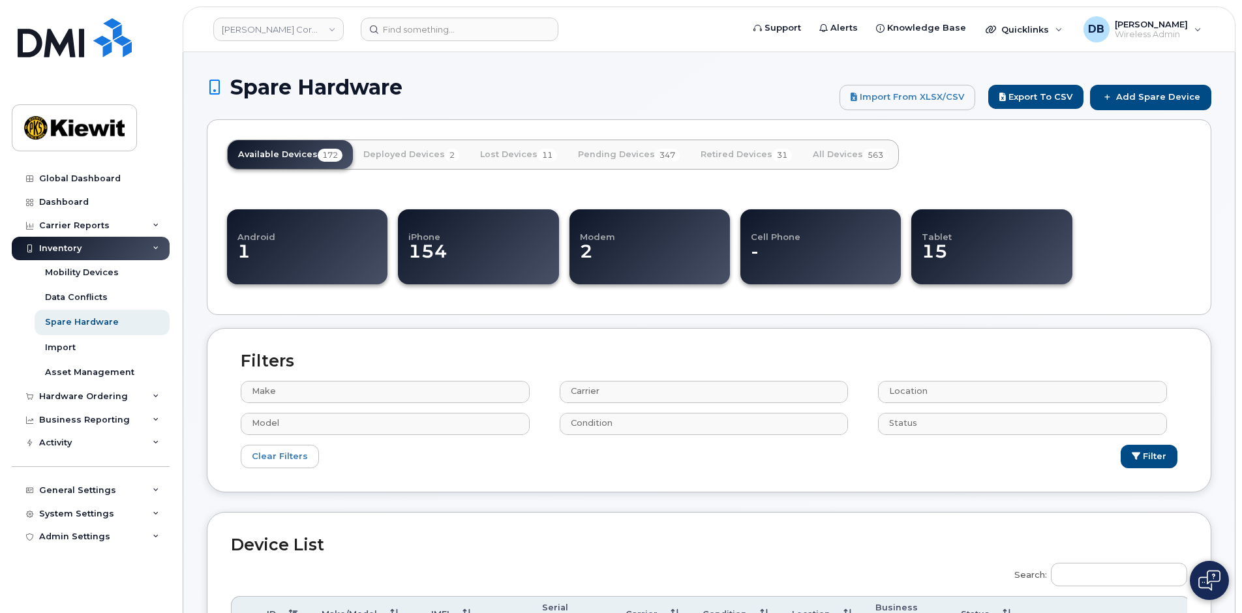
click at [940, 164] on div "Available Devices 172 Deployed Devices 2 Lost Devices 11 Pending Devices 347 Re…" at bounding box center [709, 217] width 1005 height 196
click at [1094, 193] on div "Android 1 iPhone 154 Modem 2 Cell Phone - Tablet 15" at bounding box center [709, 244] width 964 height 102
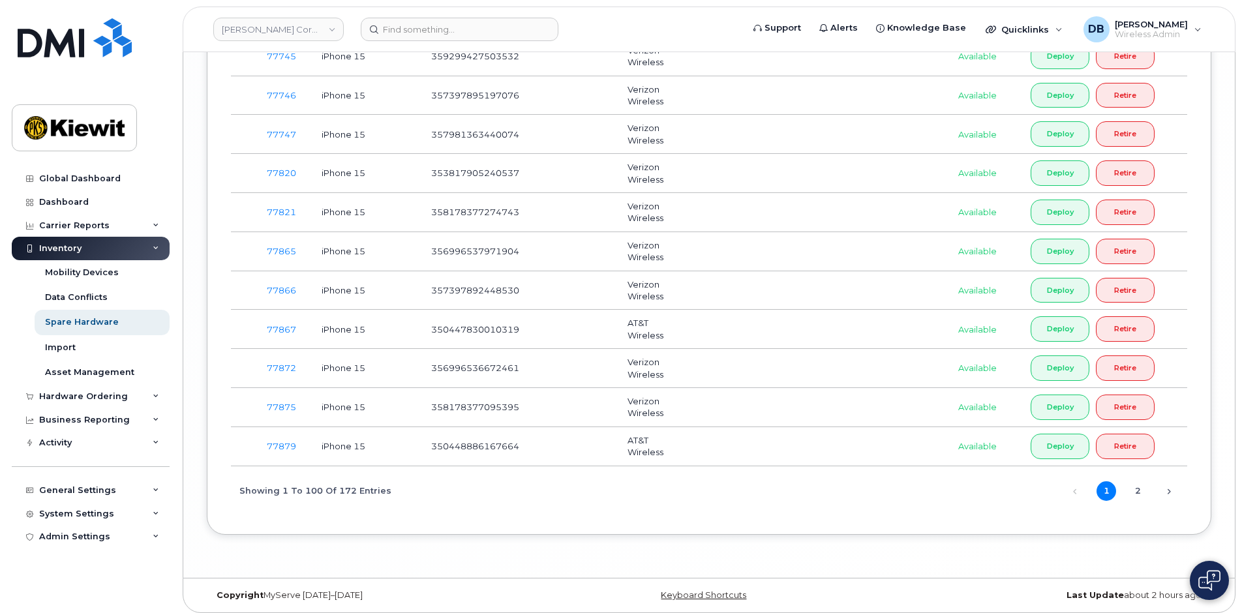
scroll to position [4189, 0]
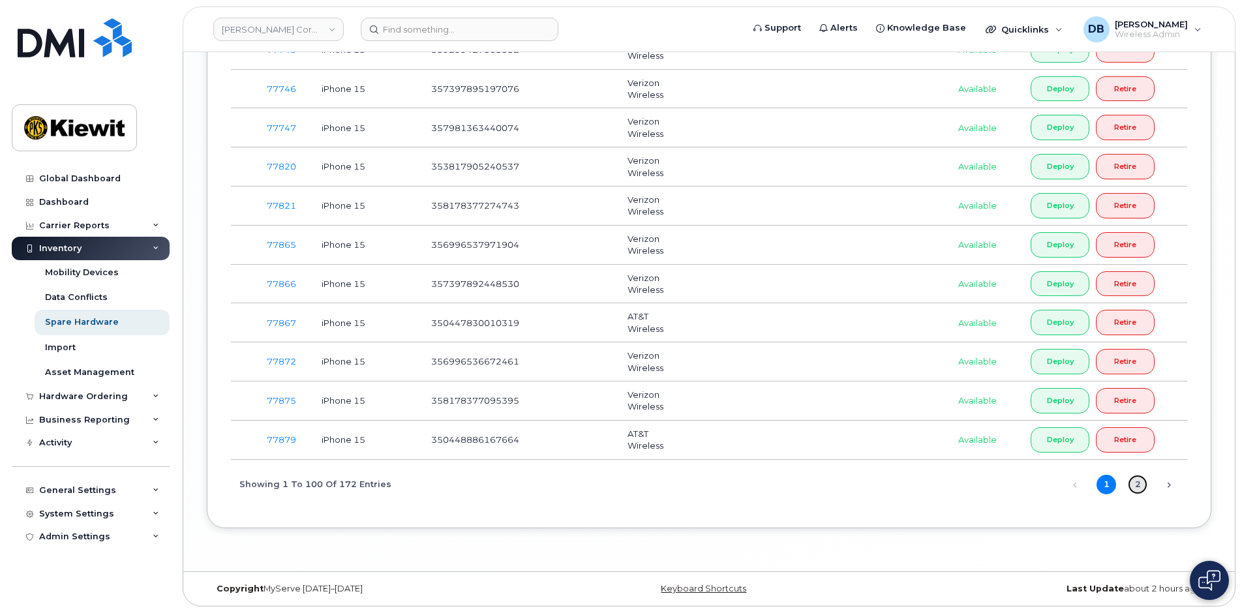
click at [1140, 483] on link "2" at bounding box center [1138, 485] width 20 height 20
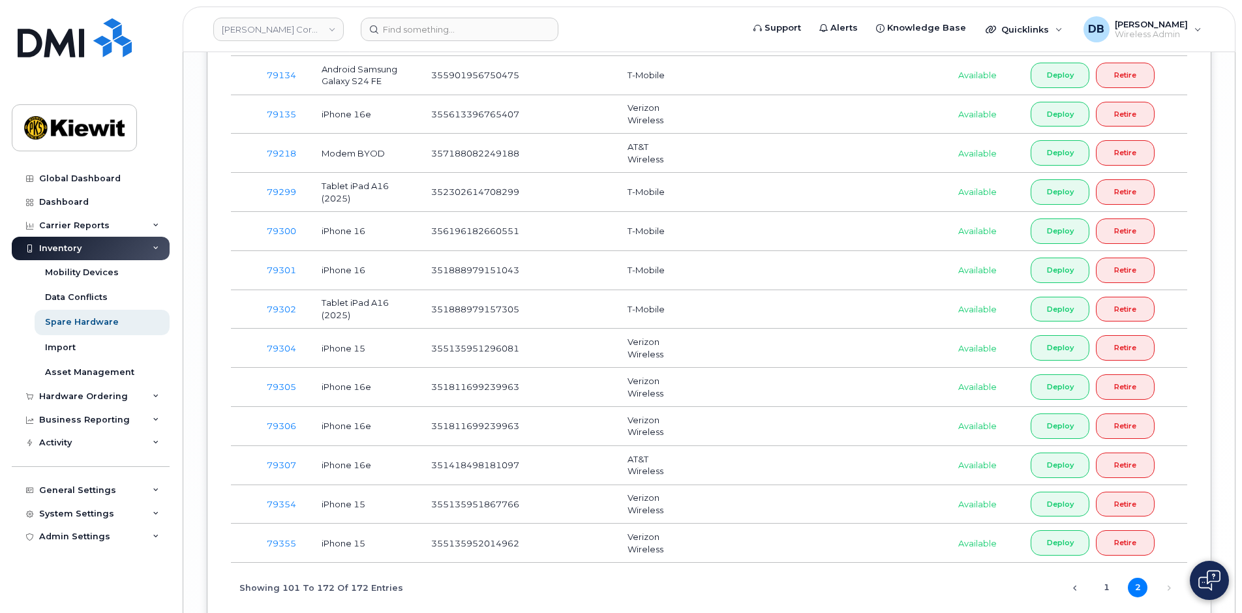
scroll to position [2696, 0]
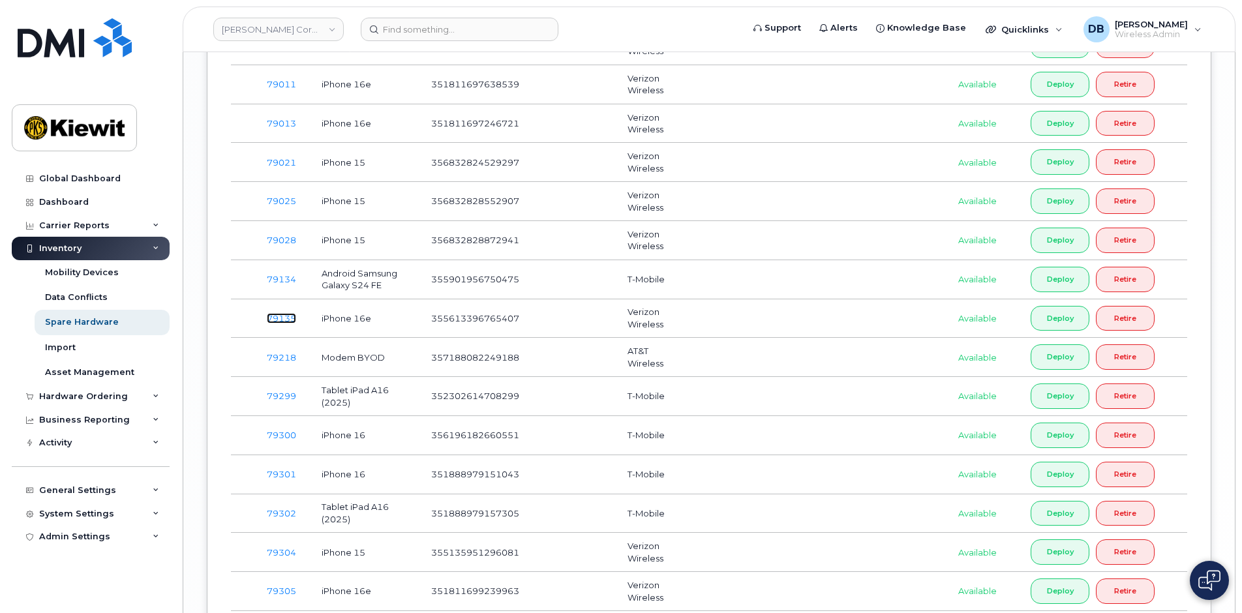
click at [278, 316] on link "79135" at bounding box center [281, 318] width 29 height 10
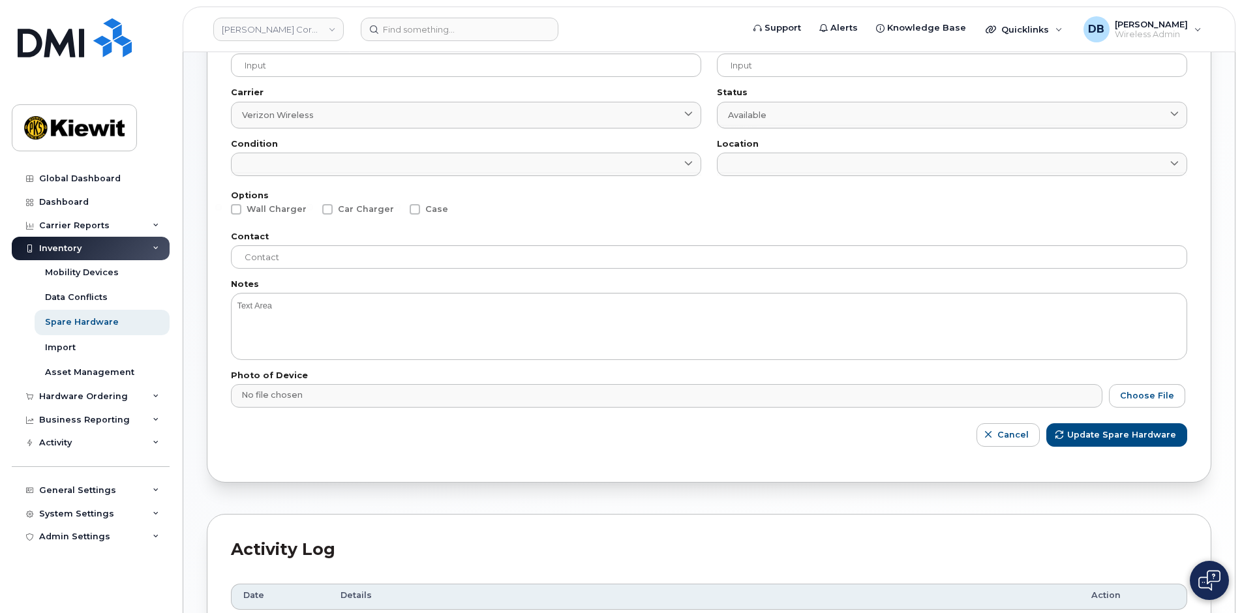
scroll to position [413, 0]
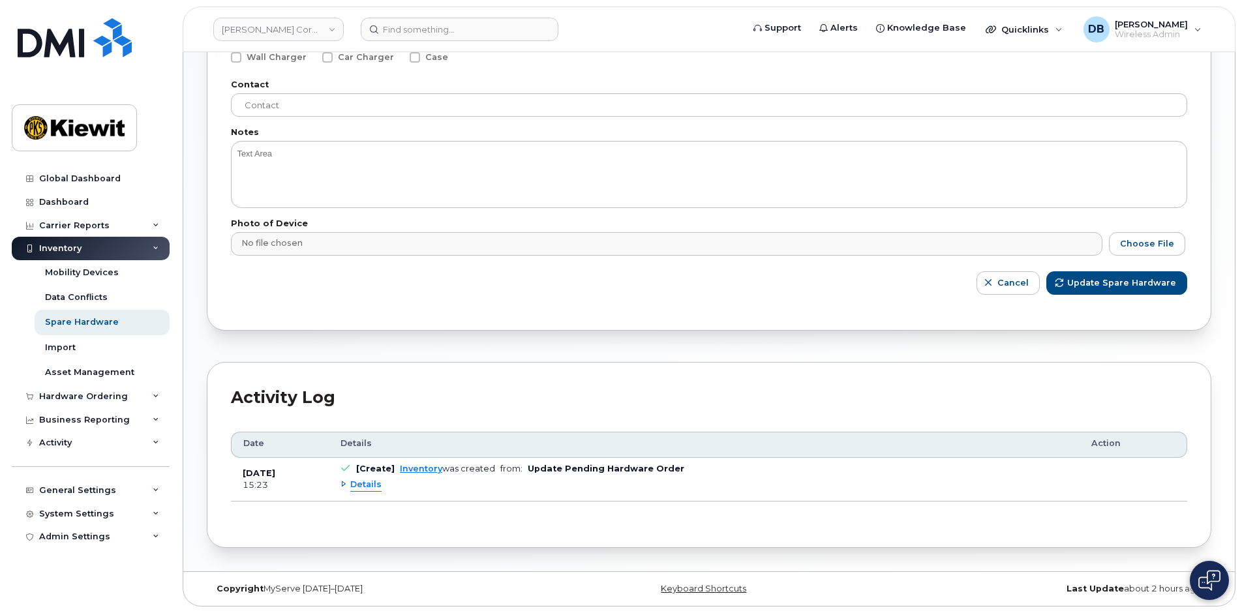
click at [343, 482] on div "Details" at bounding box center [361, 485] width 41 height 12
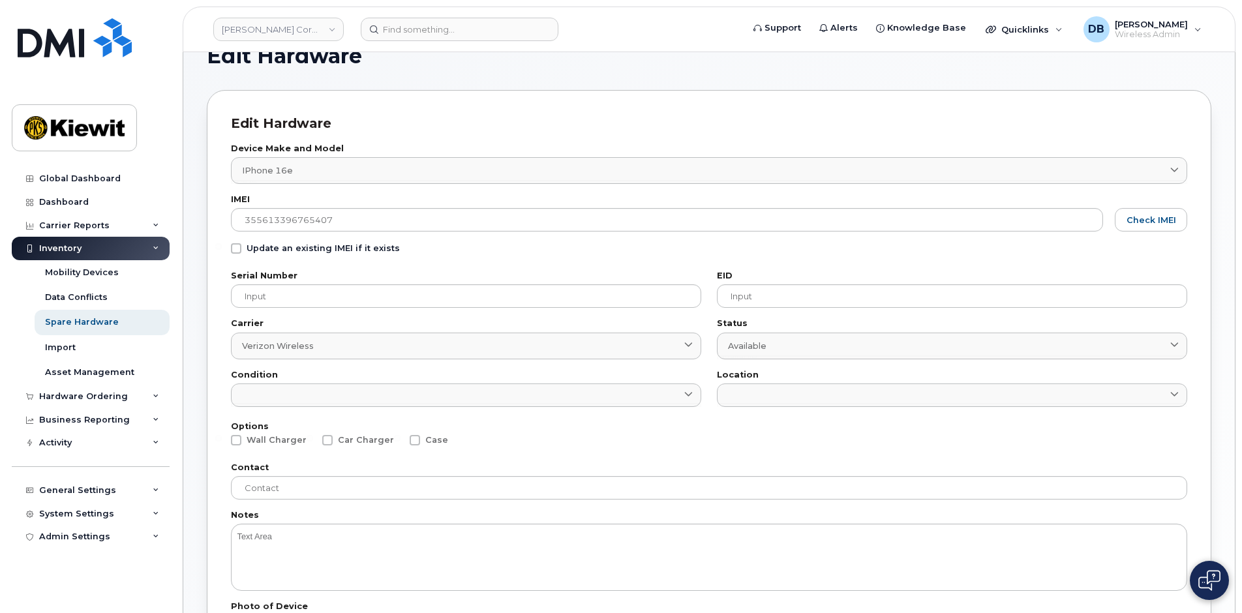
scroll to position [0, 0]
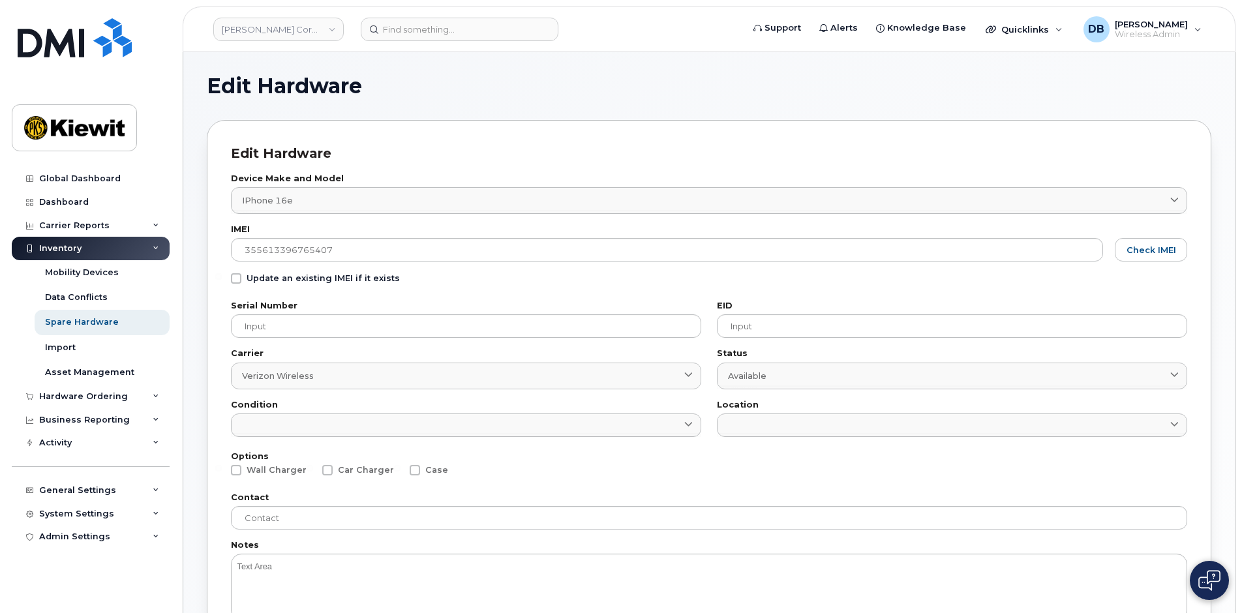
click at [451, 289] on div "Update an existing IMEI if it exists" at bounding box center [709, 281] width 957 height 17
click at [593, 542] on div "Options Wall Charger Car Charger Case" at bounding box center [709, 582] width 957 height 80
click at [69, 179] on div "Global Dashboard" at bounding box center [80, 179] width 82 height 10
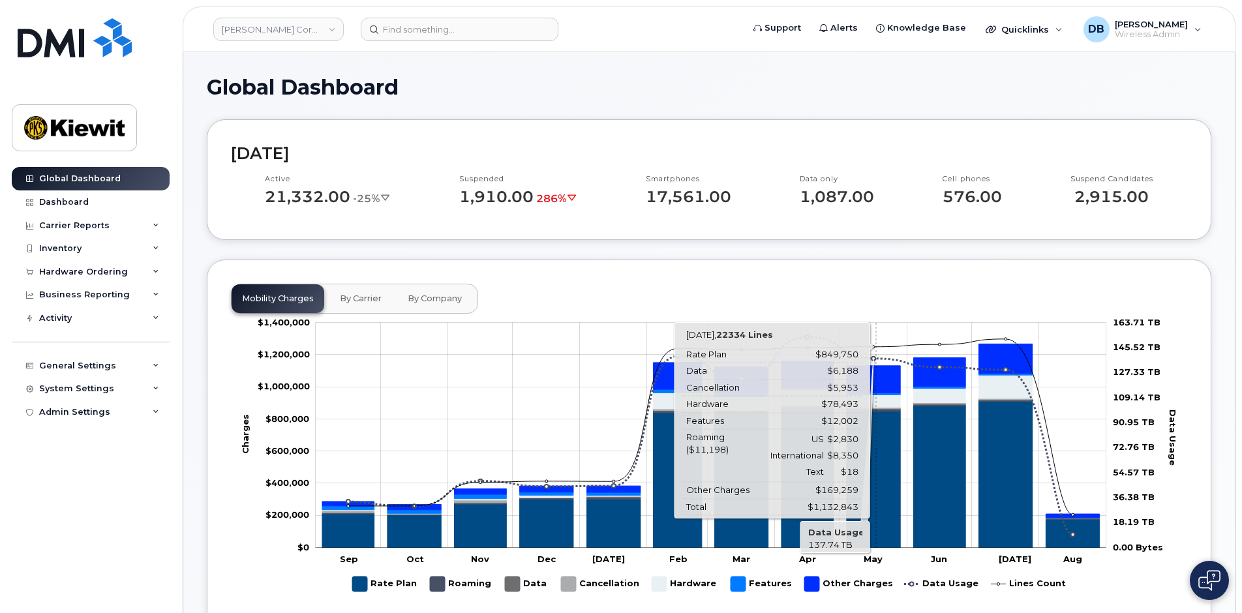
scroll to position [65, 0]
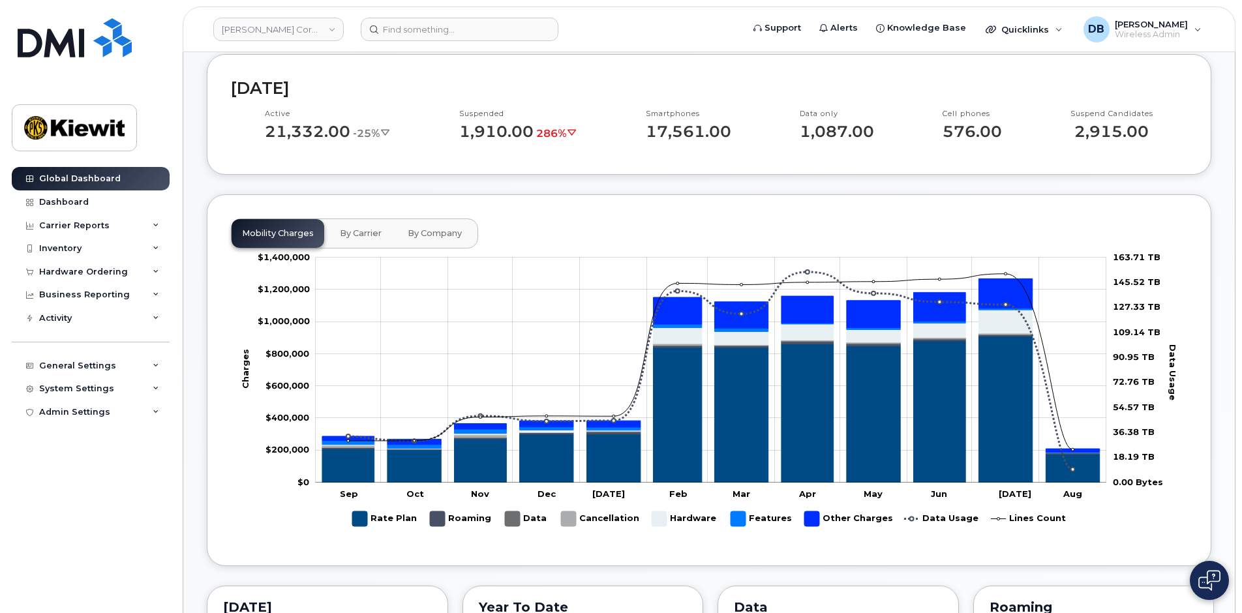
click at [461, 129] on p "1,910.00 286%" at bounding box center [518, 132] width 118 height 18
drag, startPoint x: 461, startPoint y: 129, endPoint x: 525, endPoint y: 139, distance: 65.3
click at [525, 139] on p "1,910.00 286%" at bounding box center [518, 132] width 118 height 18
drag, startPoint x: 525, startPoint y: 139, endPoint x: 541, endPoint y: 186, distance: 49.5
click at [541, 186] on div "[DATE] Active 21,332.00 -25% Suspended 1,910.00 286% Smartphones 17,561.00 Data…" at bounding box center [709, 477] width 1005 height 846
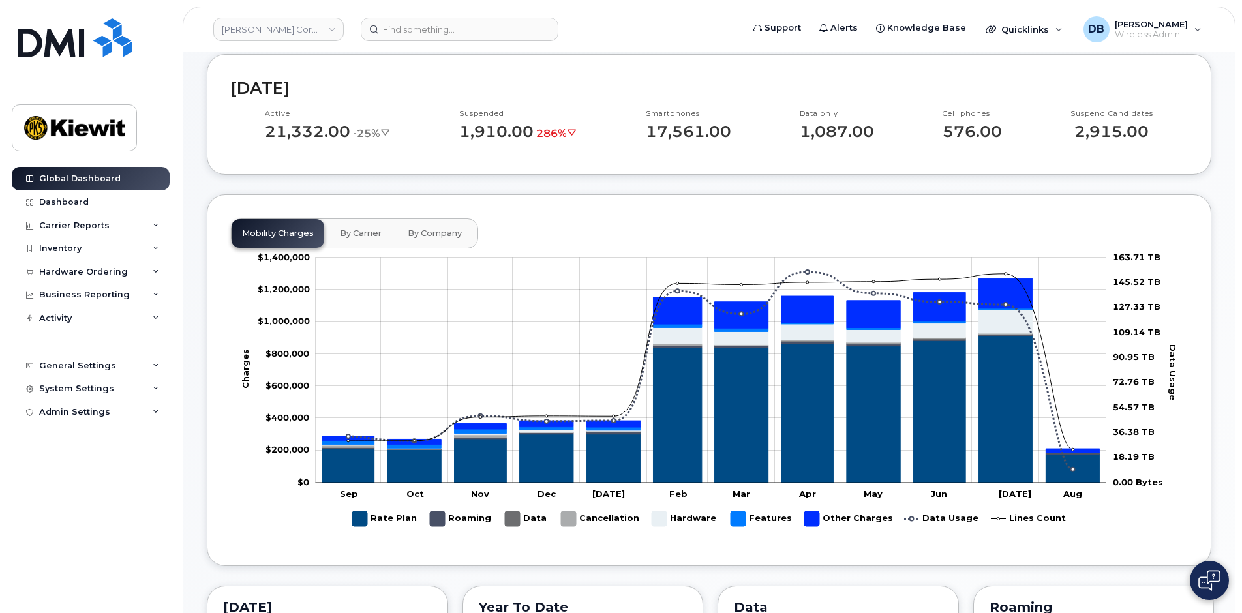
scroll to position [0, 0]
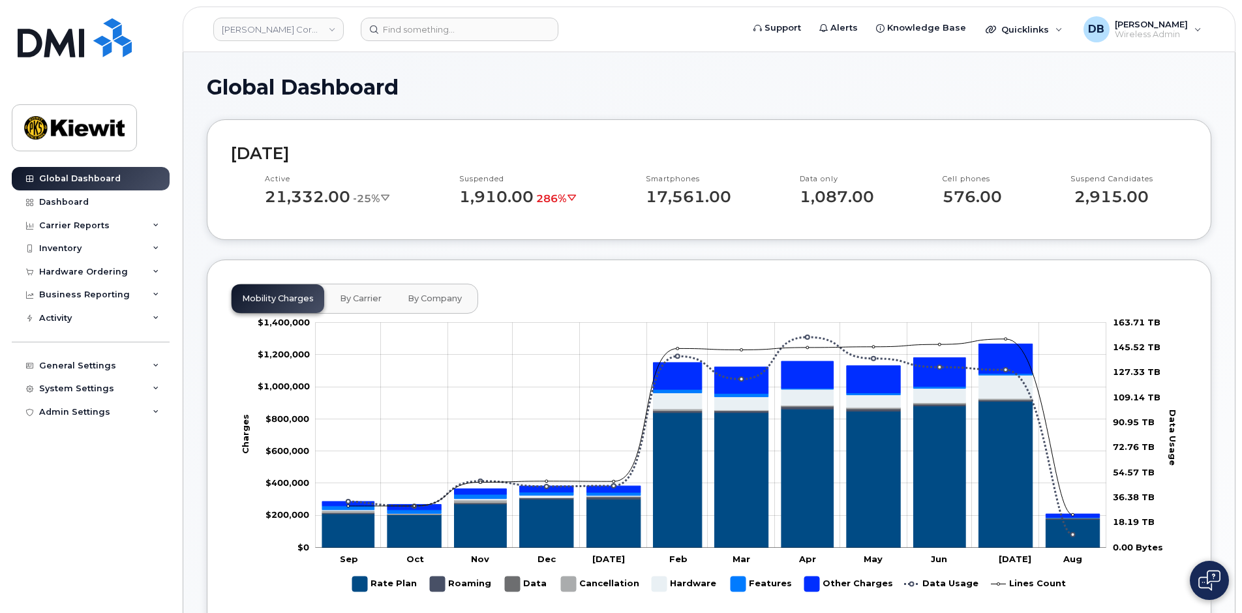
click at [502, 193] on p "1,910.00 286%" at bounding box center [518, 197] width 118 height 18
click at [546, 203] on span "286%" at bounding box center [556, 199] width 41 height 12
click at [355, 301] on span "By Carrier" at bounding box center [361, 299] width 42 height 10
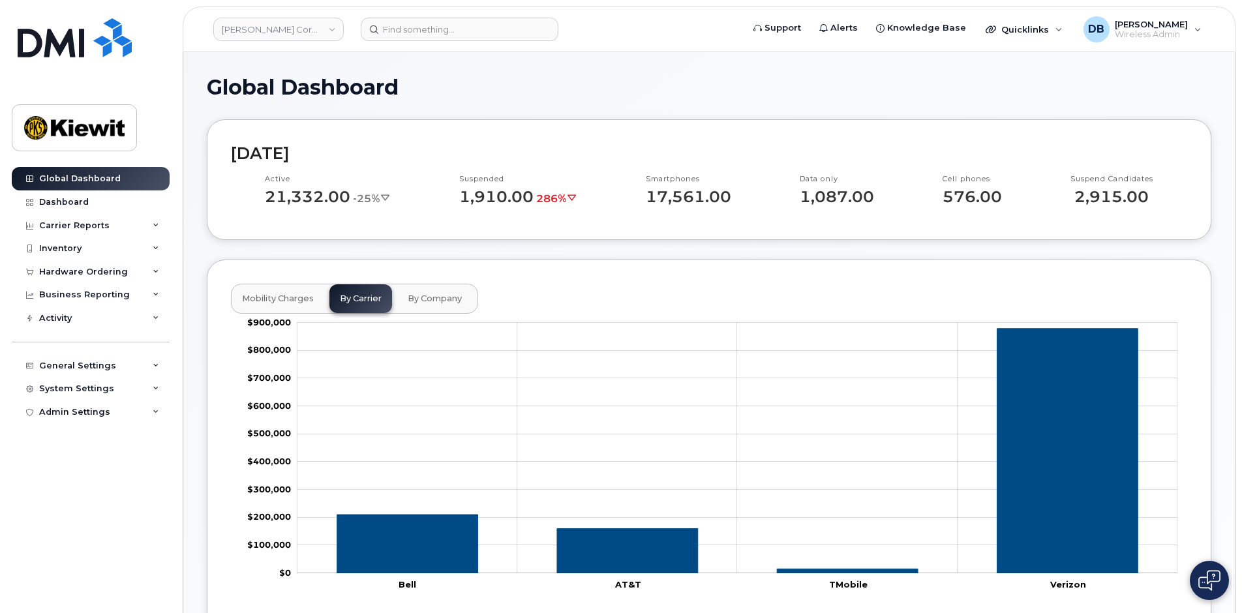
click at [438, 296] on span "By Company" at bounding box center [435, 299] width 54 height 10
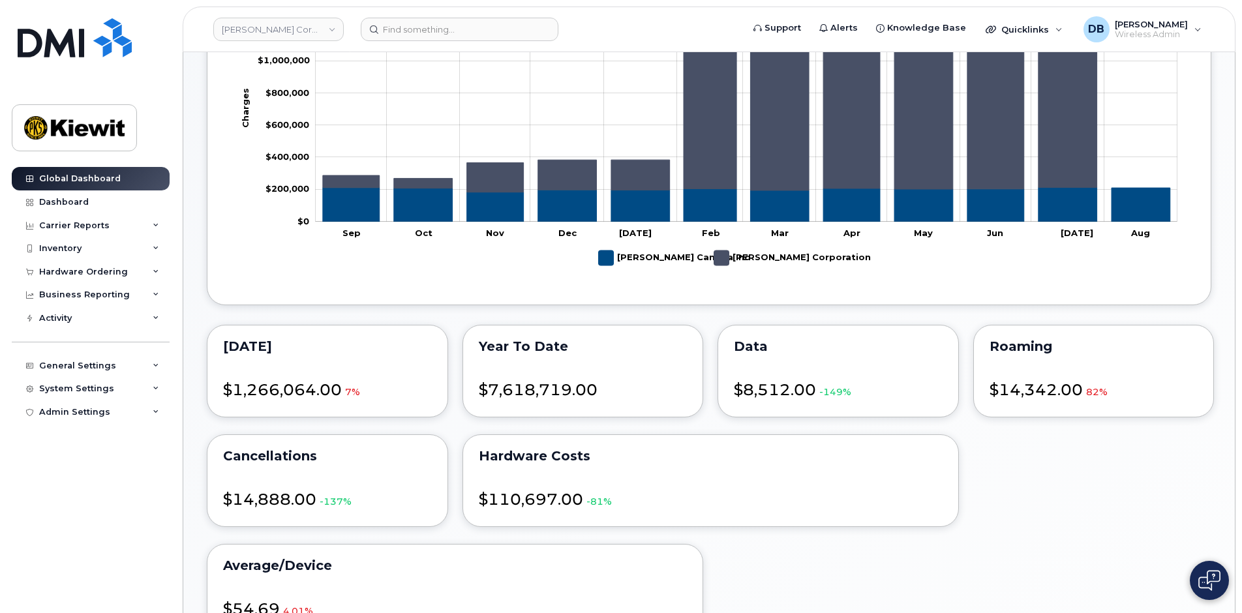
scroll to position [457, 0]
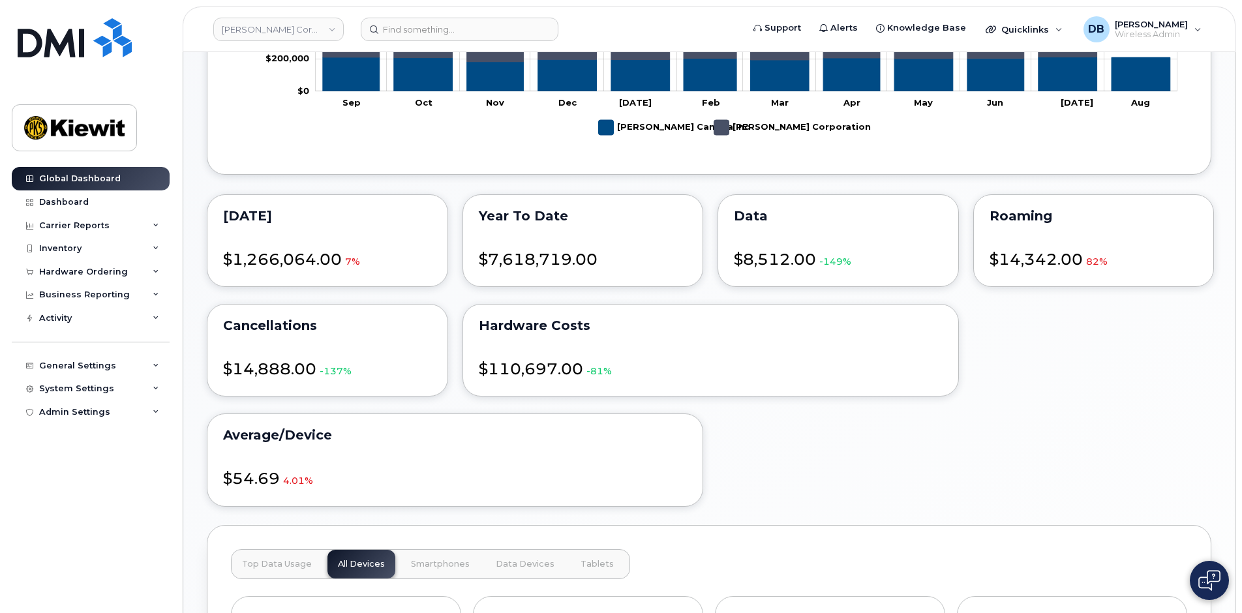
click at [1010, 431] on div "August 2025 $1,266,064.00 7% Year to date $7,618,719.00 Data $8,512.00 -149% Ro…" at bounding box center [709, 351] width 1010 height 318
click at [1017, 412] on div "August 2025 $1,266,064.00 7% Year to date $7,618,719.00 Data $8,512.00 -149% Ro…" at bounding box center [709, 351] width 1010 height 318
click at [859, 450] on div "August 2025 $1,266,064.00 7% Year to date $7,618,719.00 Data $8,512.00 -149% Ro…" at bounding box center [709, 351] width 1010 height 318
click at [821, 456] on div "August 2025 $1,266,064.00 7% Year to date $7,618,719.00 Data $8,512.00 -149% Ro…" at bounding box center [709, 351] width 1010 height 318
click at [768, 450] on div "August 2025 $1,266,064.00 7% Year to date $7,618,719.00 Data $8,512.00 -149% Ro…" at bounding box center [709, 351] width 1010 height 318
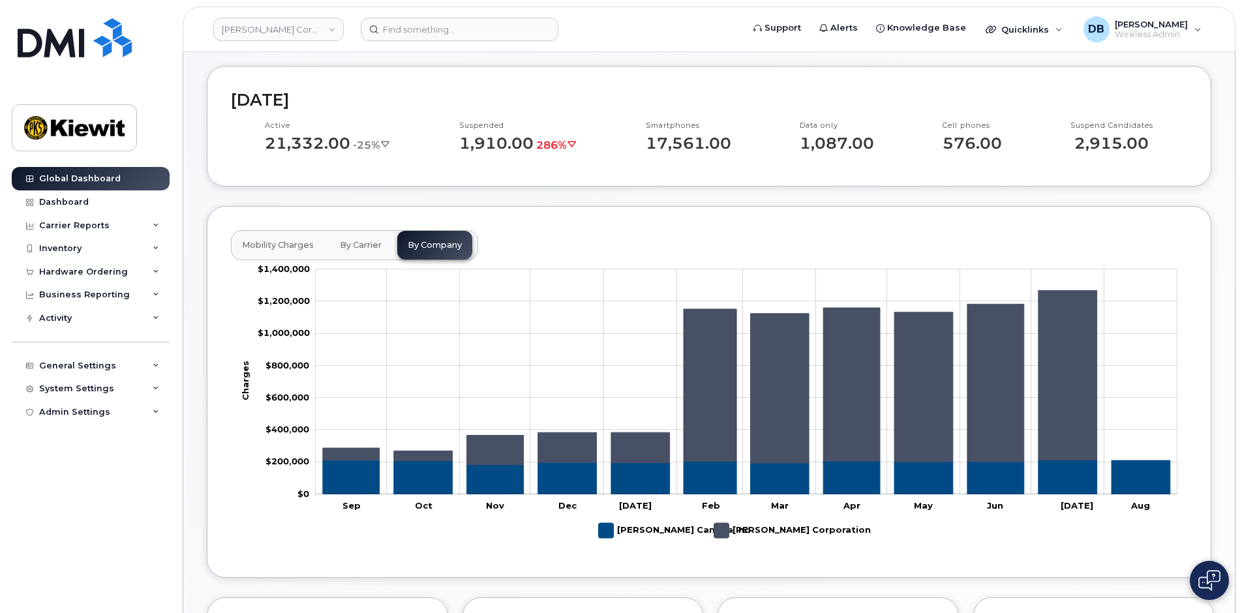
scroll to position [0, 0]
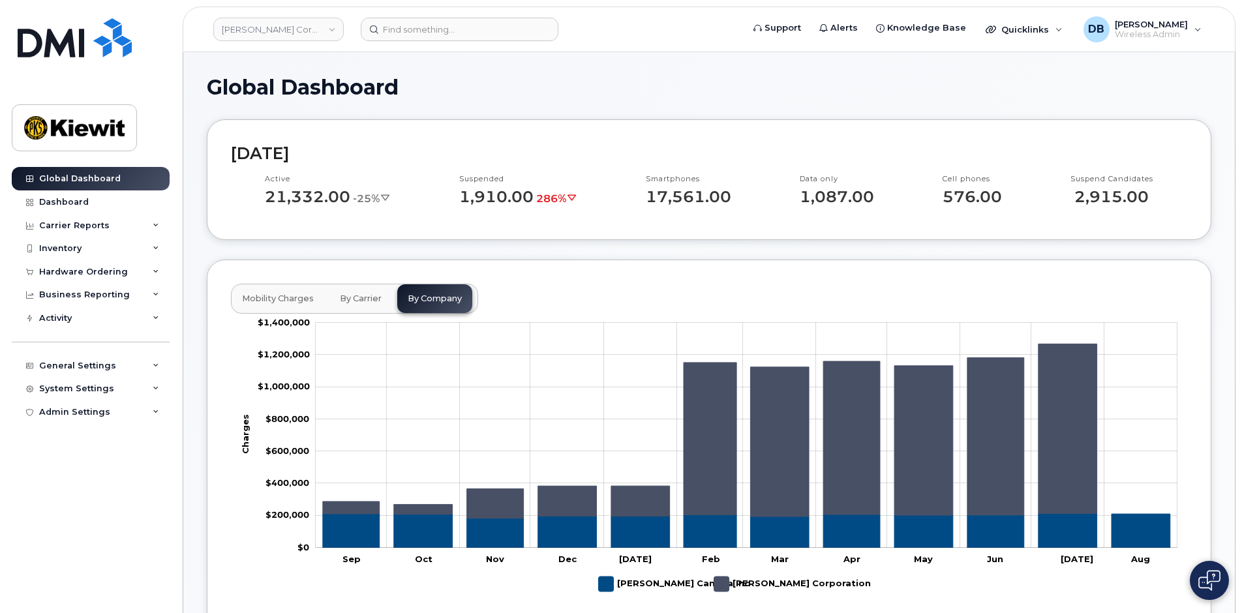
click at [502, 196] on p "1,910.00 286%" at bounding box center [518, 197] width 118 height 18
click at [67, 202] on div "Dashboard" at bounding box center [64, 202] width 50 height 10
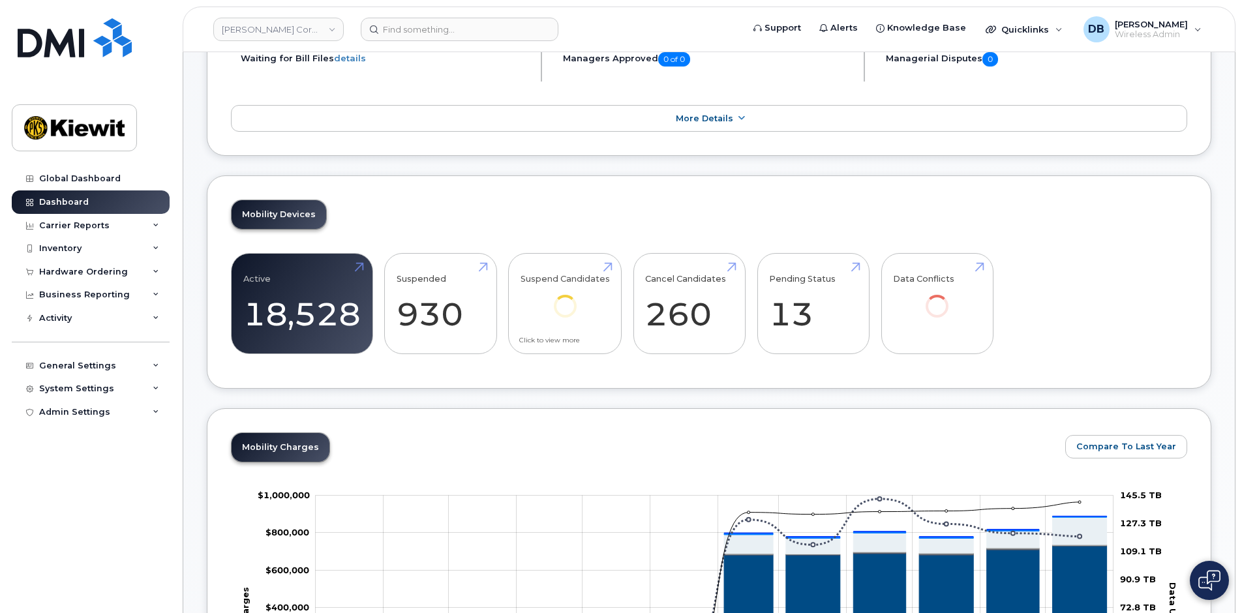
scroll to position [392, 0]
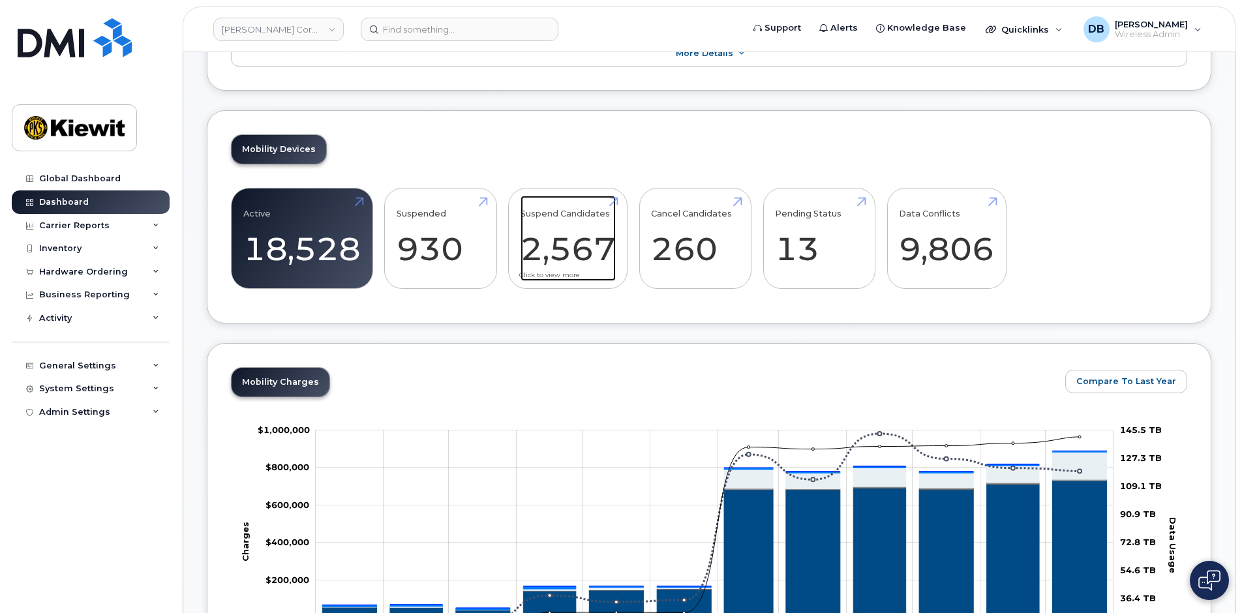
click at [563, 247] on link "Suspend Candidates 2,567" at bounding box center [568, 239] width 95 height 86
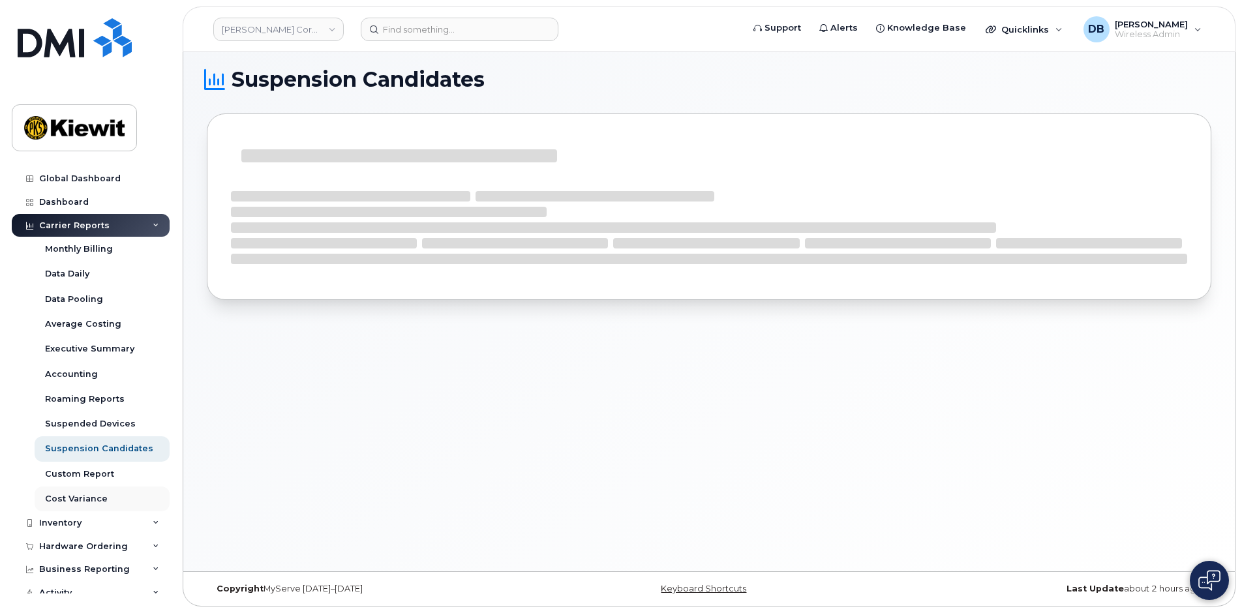
scroll to position [104, 0]
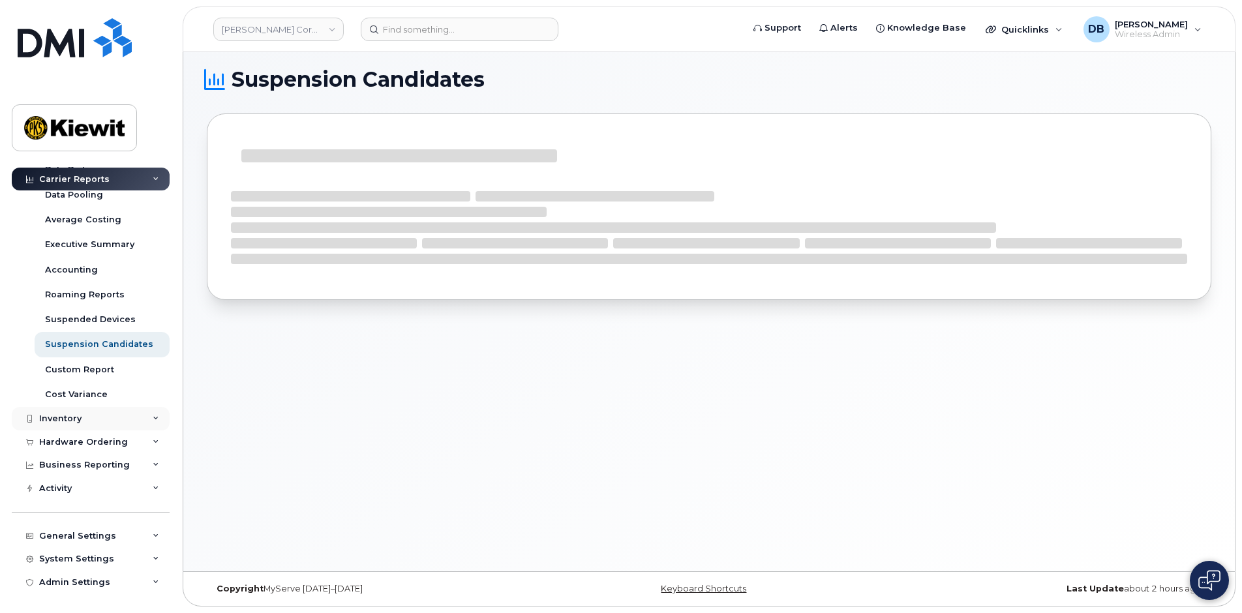
click at [153, 420] on icon at bounding box center [156, 419] width 7 height 7
click at [637, 30] on form at bounding box center [547, 29] width 373 height 23
click at [610, 33] on form at bounding box center [547, 29] width 373 height 23
click at [580, 482] on div "Suspension Candidates" at bounding box center [709, 309] width 1052 height 526
click at [582, 483] on div "Suspension Candidates" at bounding box center [709, 309] width 1052 height 526
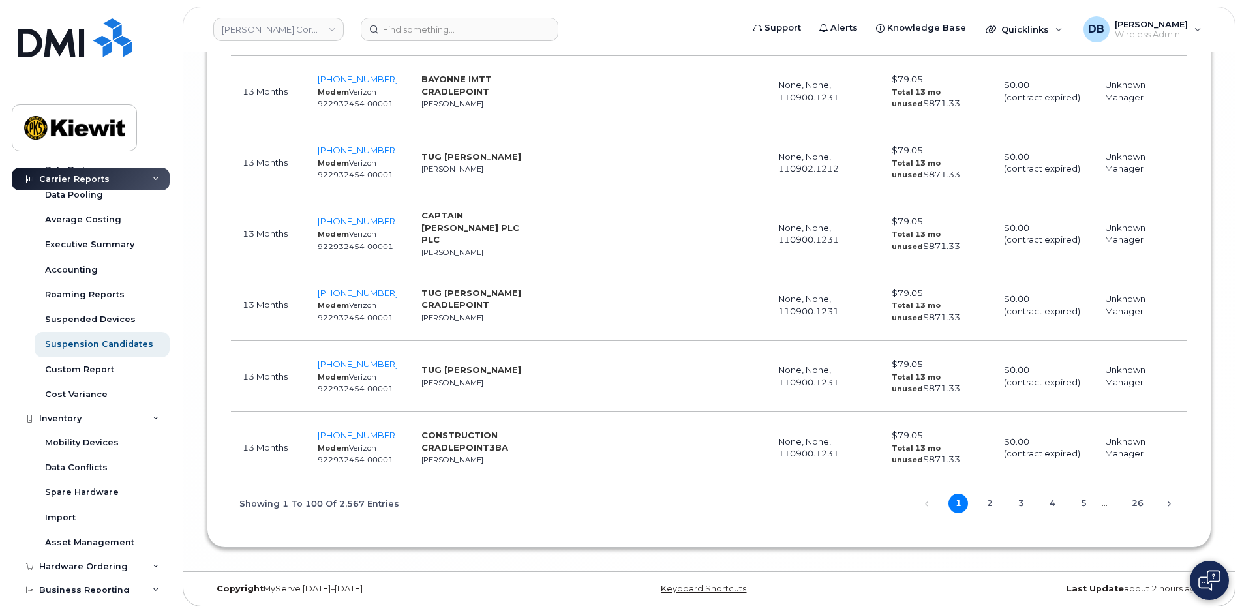
scroll to position [7312, 0]
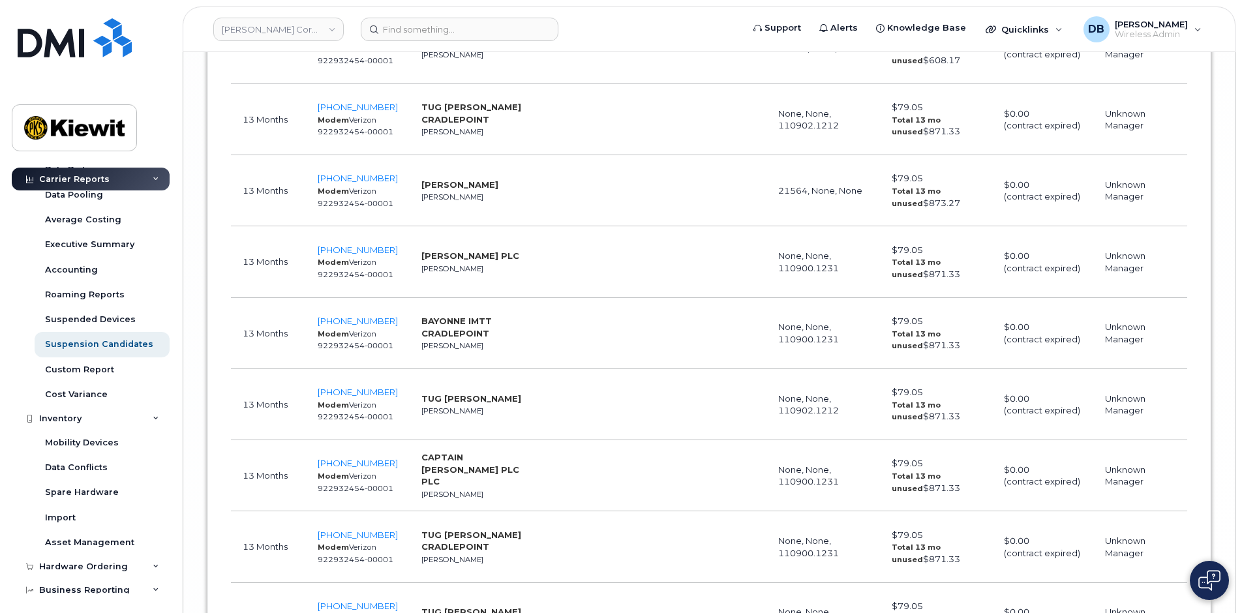
drag, startPoint x: 1222, startPoint y: 288, endPoint x: 1245, endPoint y: 57, distance: 231.5
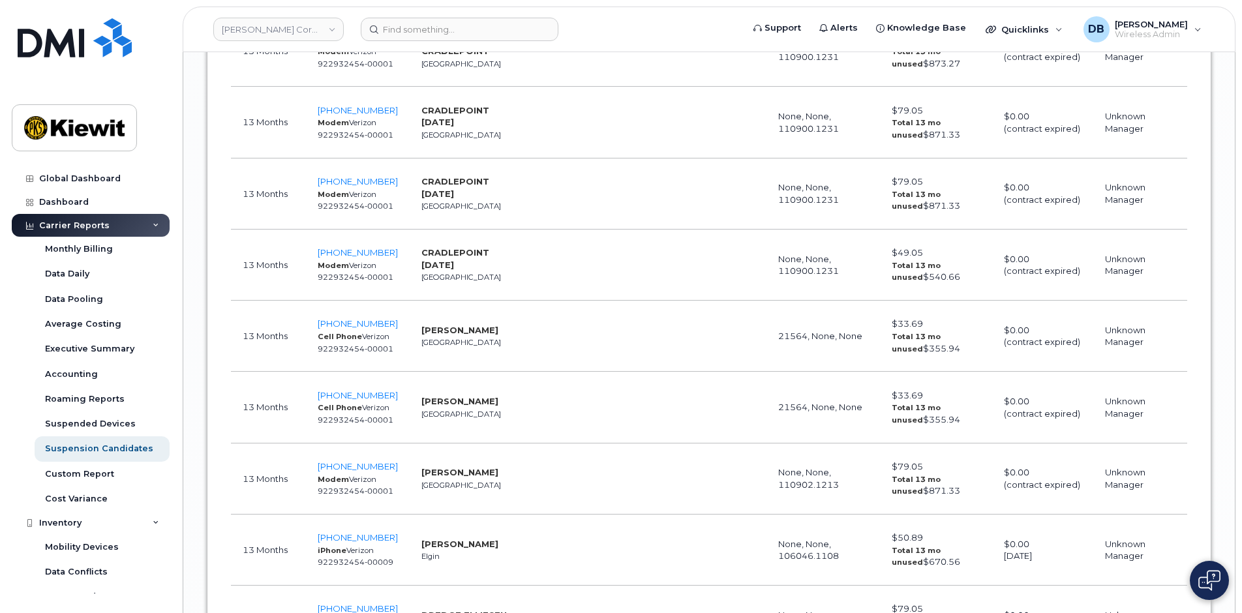
scroll to position [5962, 0]
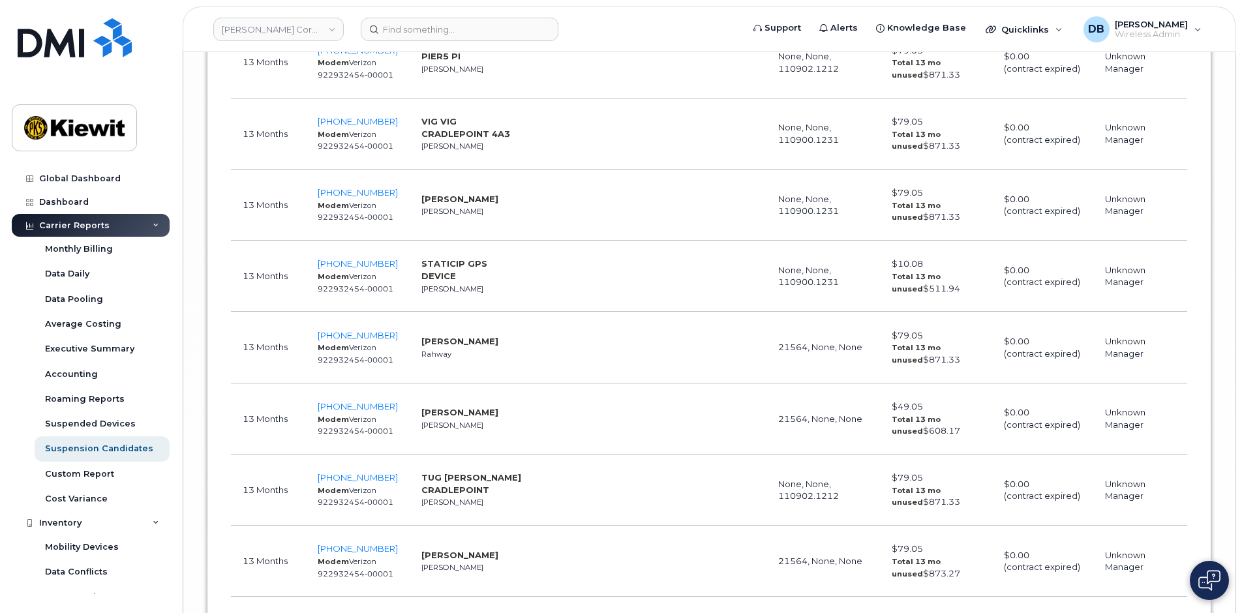
scroll to position [7564, 0]
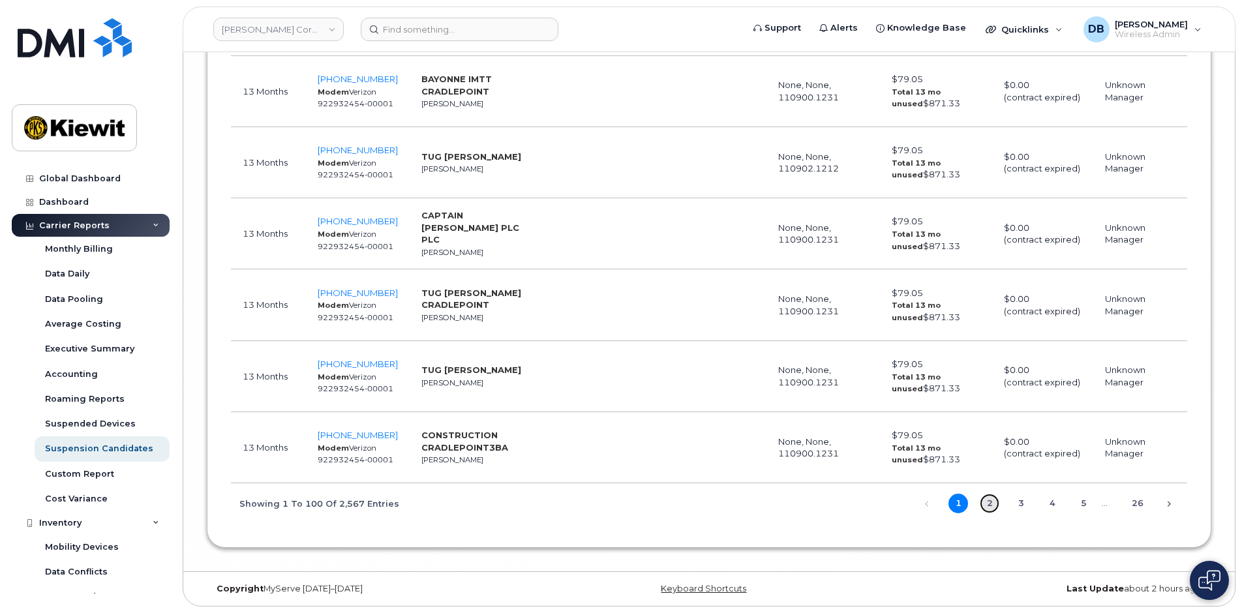
click at [992, 502] on link "2" at bounding box center [990, 504] width 20 height 20
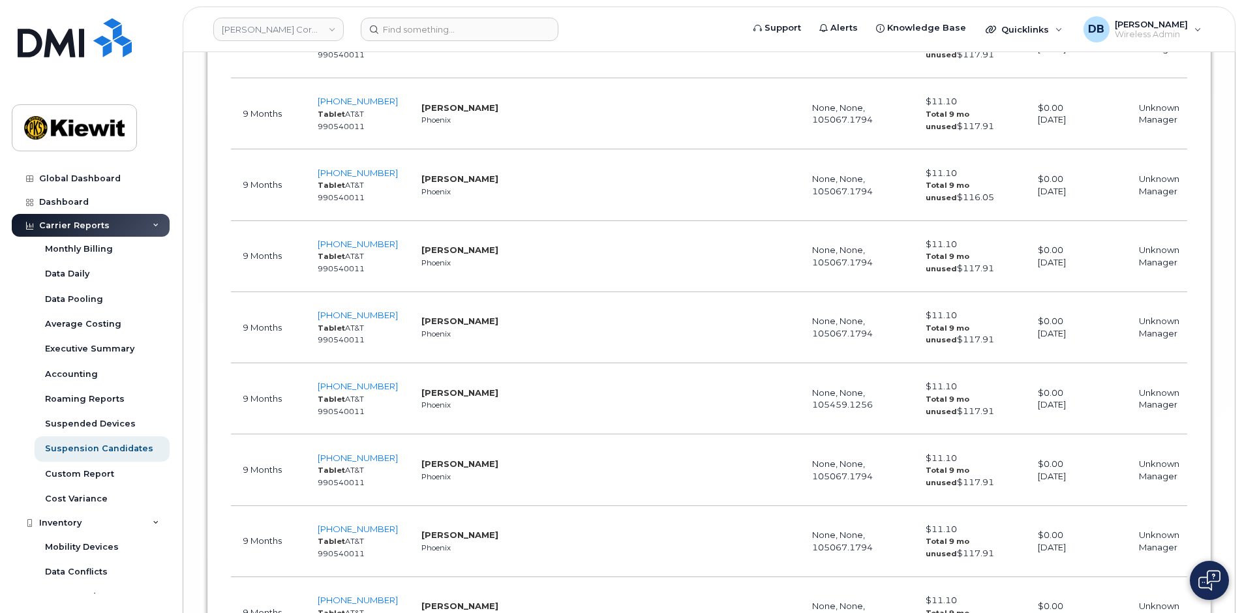
scroll to position [7555, 0]
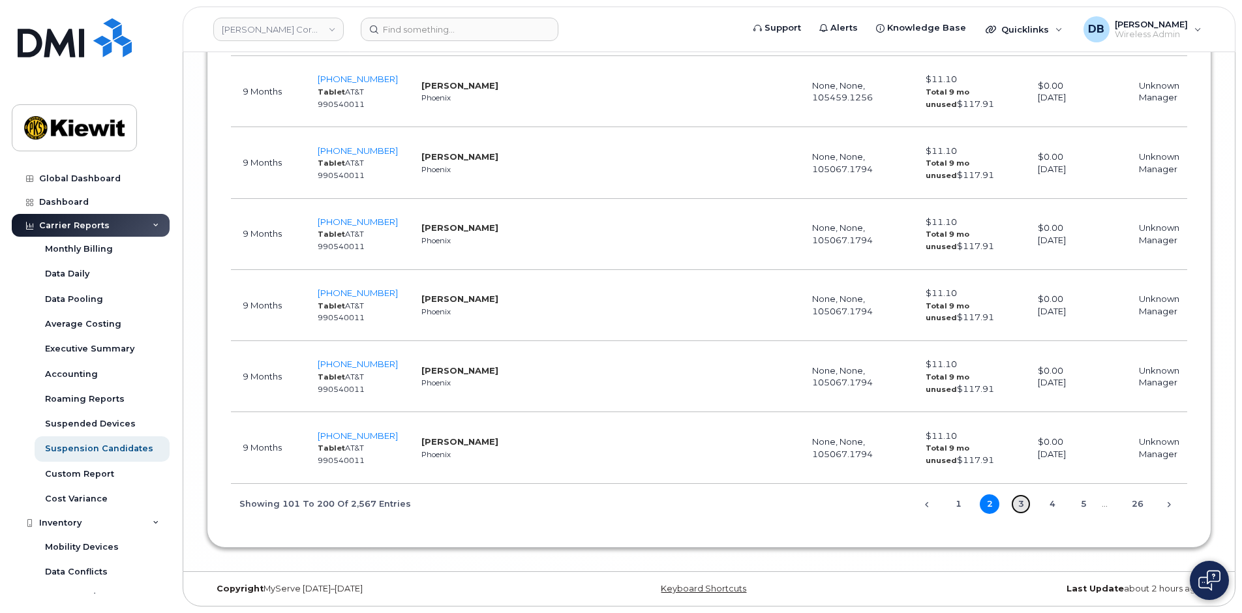
click at [1023, 501] on link "3" at bounding box center [1021, 505] width 20 height 20
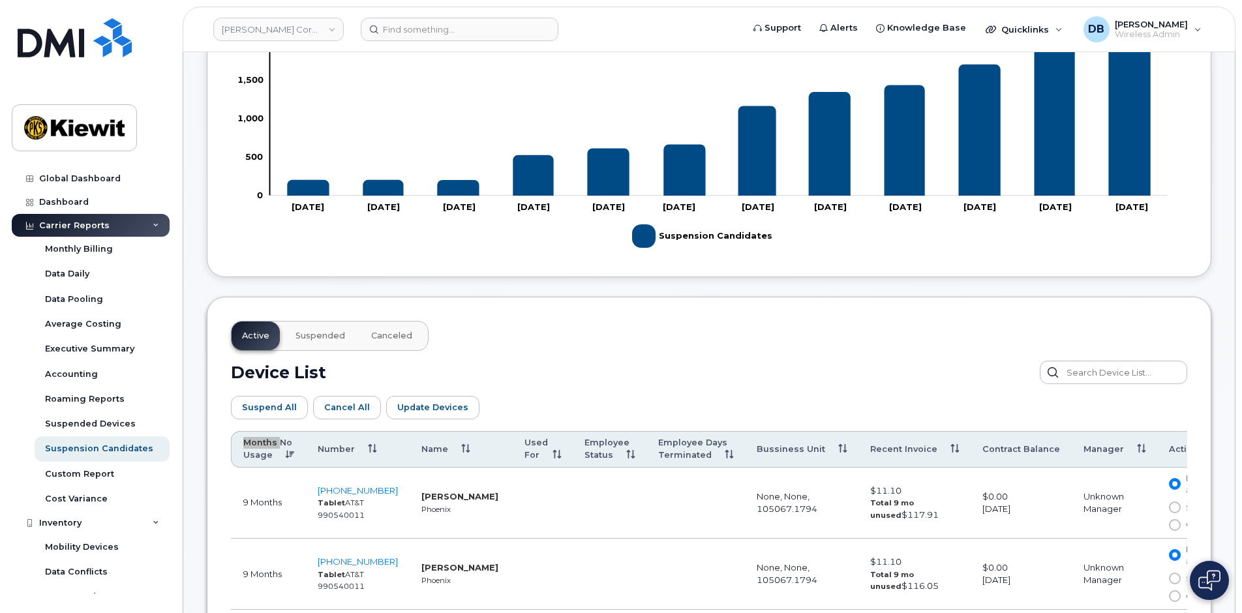
scroll to position [0, 0]
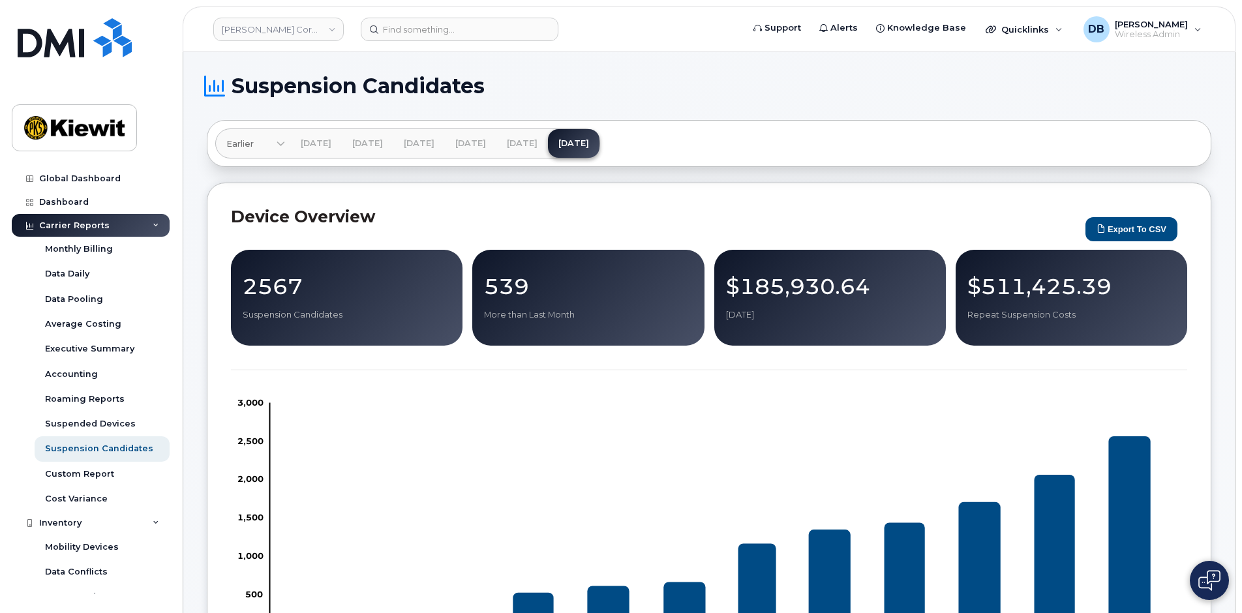
click at [794, 93] on h1 "Suspension Candidates" at bounding box center [706, 86] width 998 height 21
click at [717, 89] on h1 "Suspension Candidates" at bounding box center [706, 86] width 998 height 21
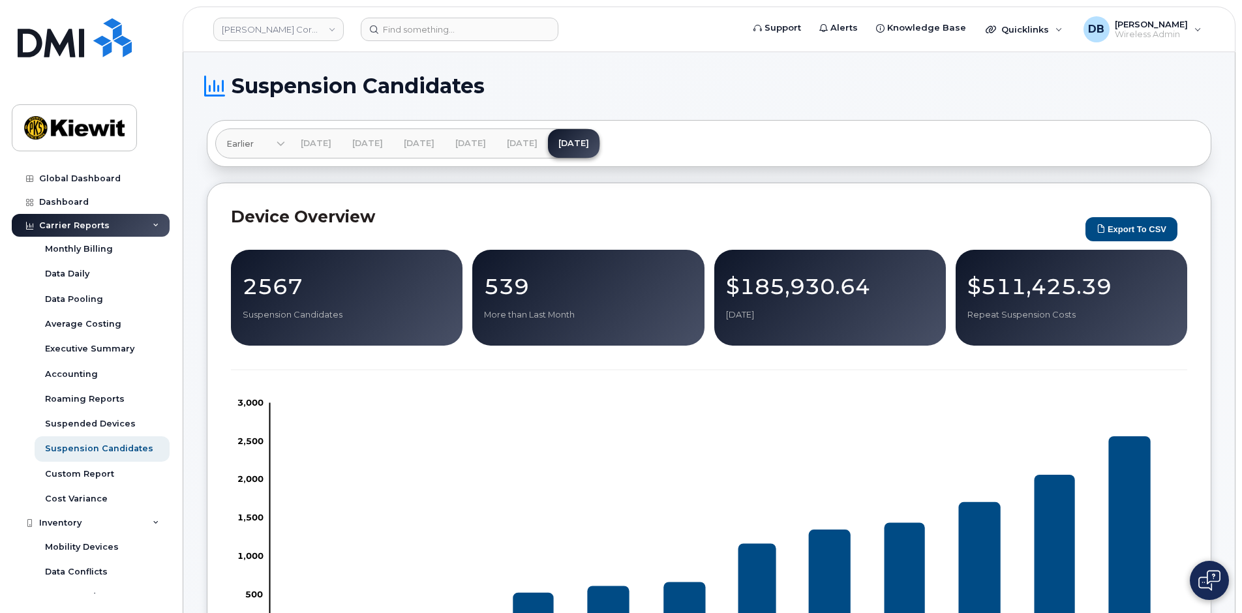
click at [898, 87] on h1 "Suspension Candidates" at bounding box center [706, 86] width 998 height 21
click at [850, 77] on h1 "Suspension Candidates" at bounding box center [706, 86] width 998 height 21
click at [797, 76] on h1 "Suspension Candidates" at bounding box center [706, 86] width 998 height 21
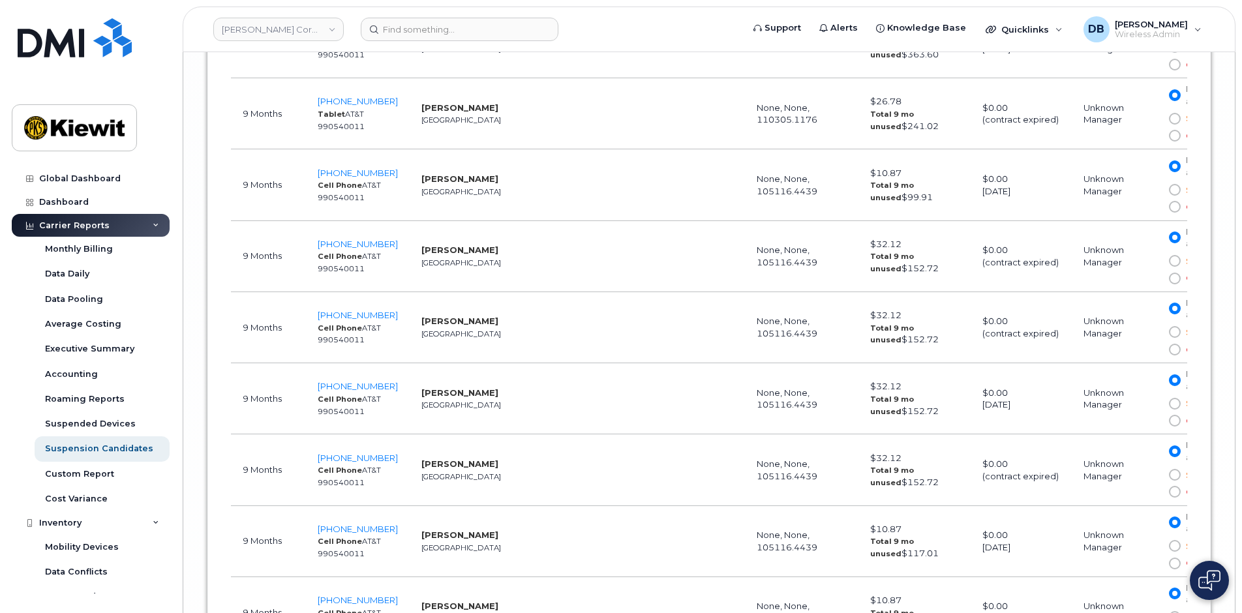
scroll to position [7551, 0]
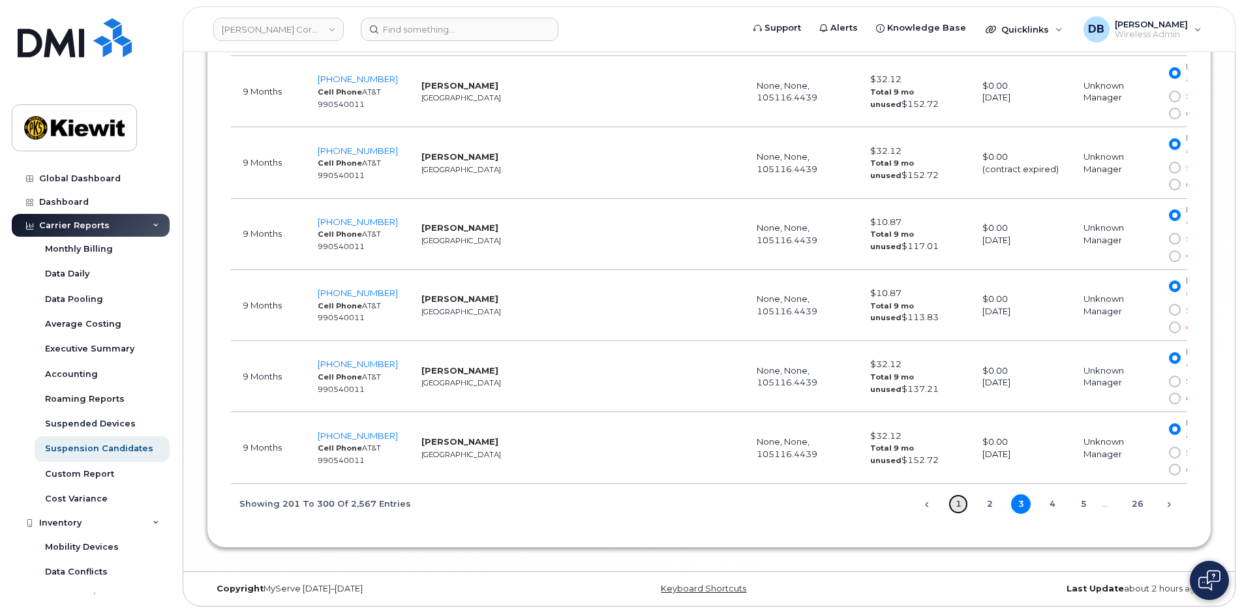
click at [953, 502] on link "1" at bounding box center [959, 505] width 20 height 20
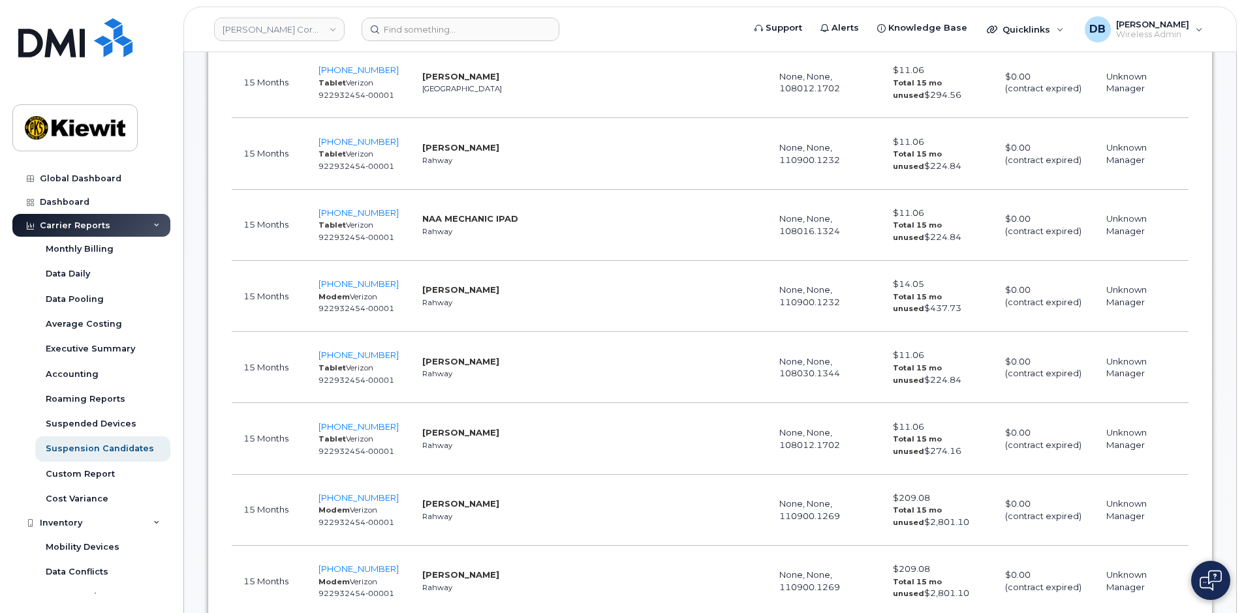
scroll to position [1262, 0]
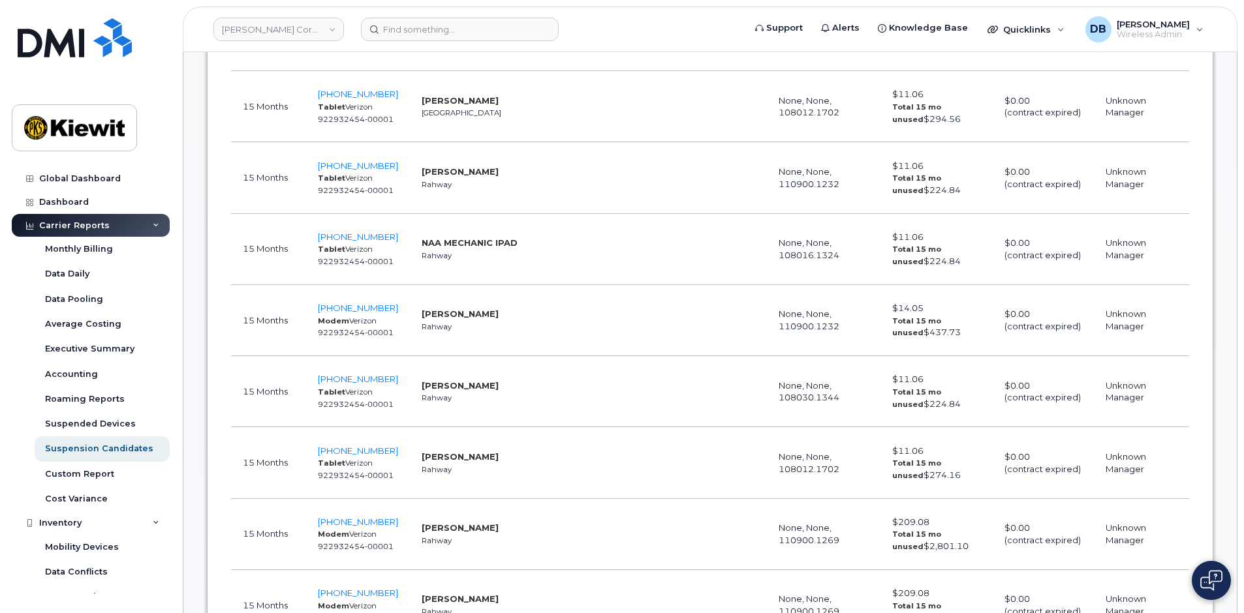
click at [880, 83] on td "$11.06 Total 15 mo unused $294.56" at bounding box center [936, 106] width 112 height 71
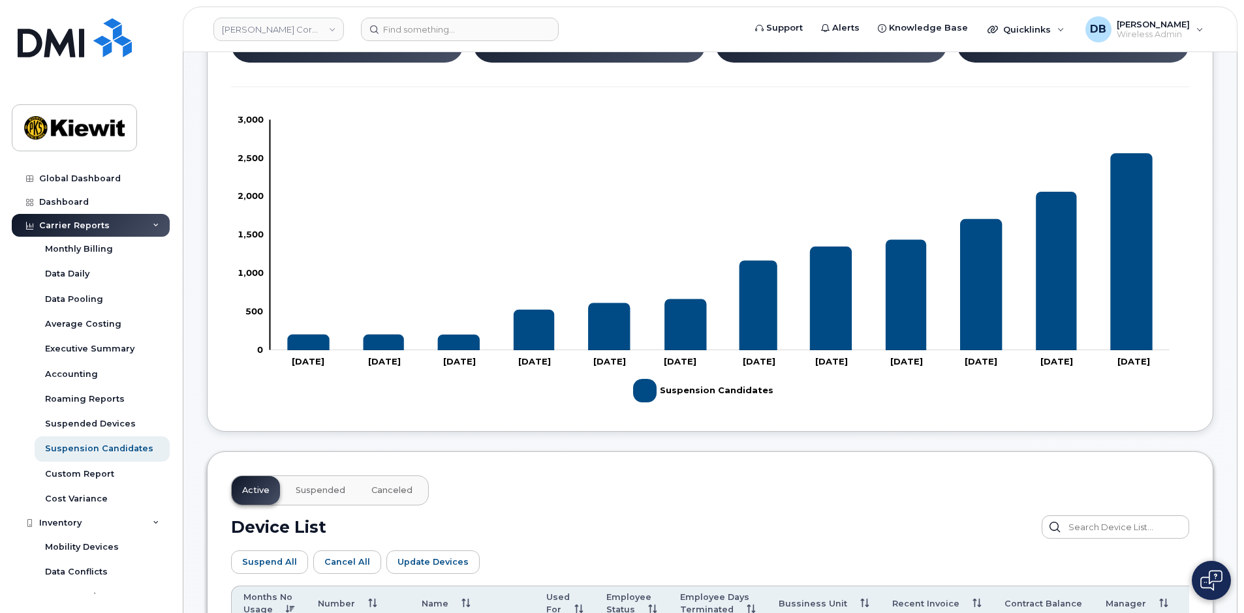
scroll to position [0, 0]
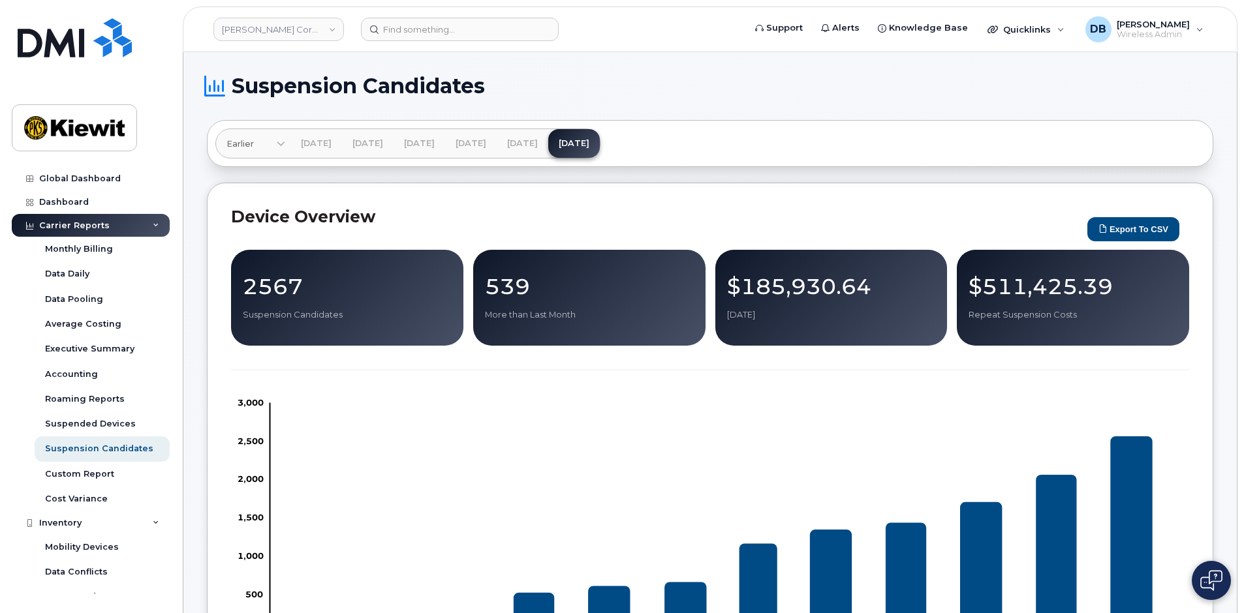
click at [712, 84] on h1 "Suspension Candidates" at bounding box center [707, 86] width 1000 height 21
click at [489, 359] on div "2567 Suspension Candidates 539 More than Last Month $185,930.64 [DATE] $511,425…" at bounding box center [710, 470] width 958 height 441
click at [641, 87] on h1 "Suspension Candidates" at bounding box center [707, 86] width 1000 height 21
